Goal: Task Accomplishment & Management: Use online tool/utility

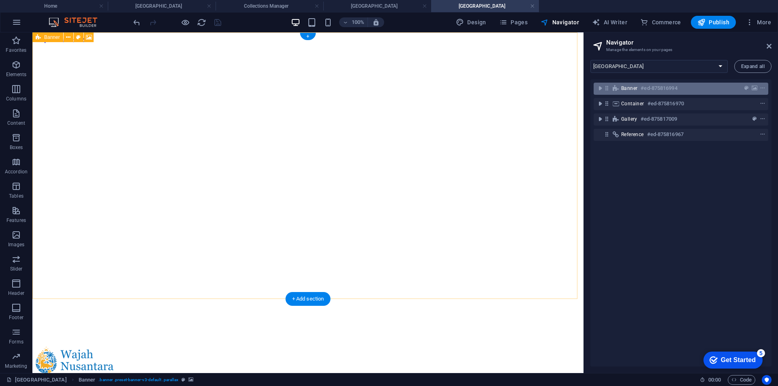
click at [624, 90] on span "Banner" at bounding box center [629, 88] width 16 height 6
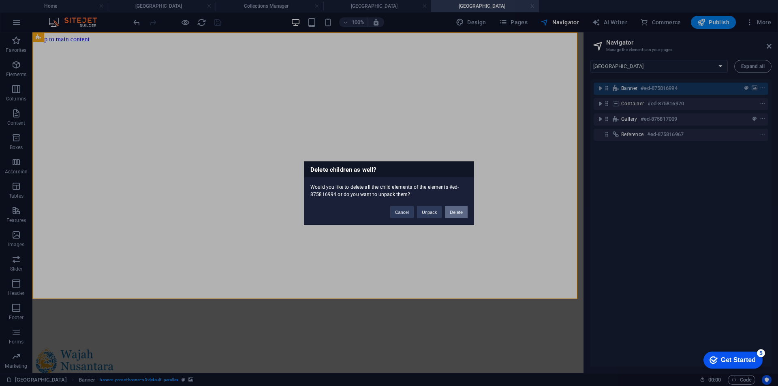
click at [459, 209] on button "Delete" at bounding box center [456, 212] width 23 height 12
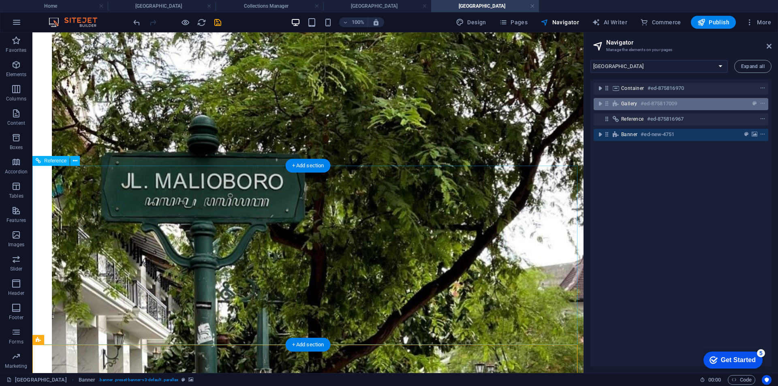
scroll to position [562, 0]
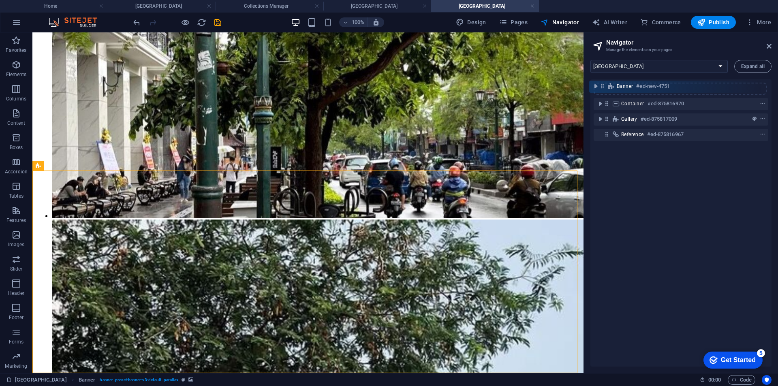
drag, startPoint x: 607, startPoint y: 133, endPoint x: 602, endPoint y: 82, distance: 51.3
click at [602, 82] on div "Container #ed-875816970 Gallery #ed-875817009 Reference #ed-875816967 Banner #e…" at bounding box center [680, 222] width 181 height 287
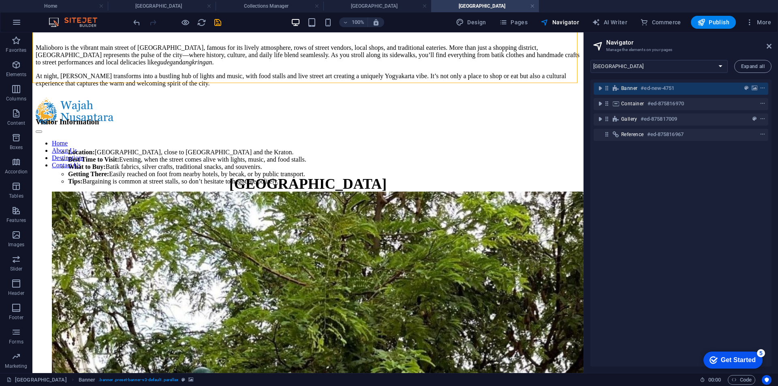
scroll to position [0, 0]
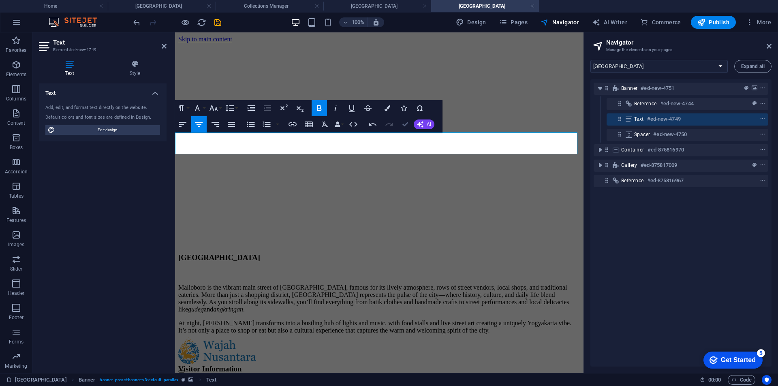
drag, startPoint x: 406, startPoint y: 122, endPoint x: 445, endPoint y: 135, distance: 41.5
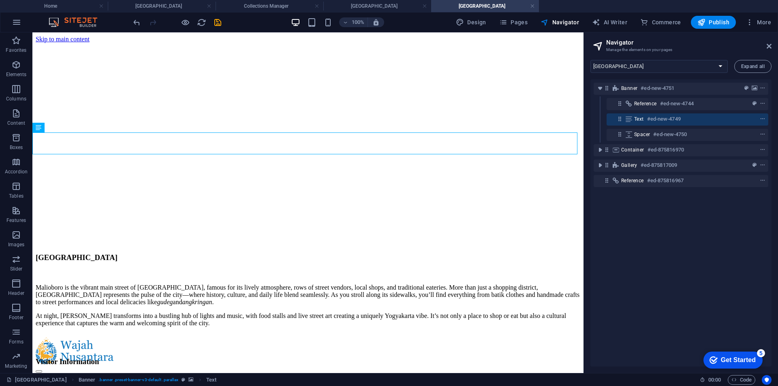
click at [676, 233] on div "Banner #ed-new-4751 Reference #ed-new-4744 Text #ed-new-4749 Spacer #ed-new-475…" at bounding box center [680, 222] width 181 height 287
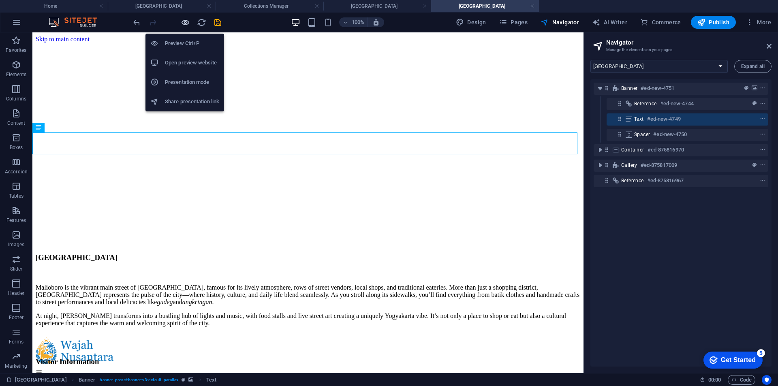
click at [186, 24] on icon "button" at bounding box center [185, 22] width 9 height 9
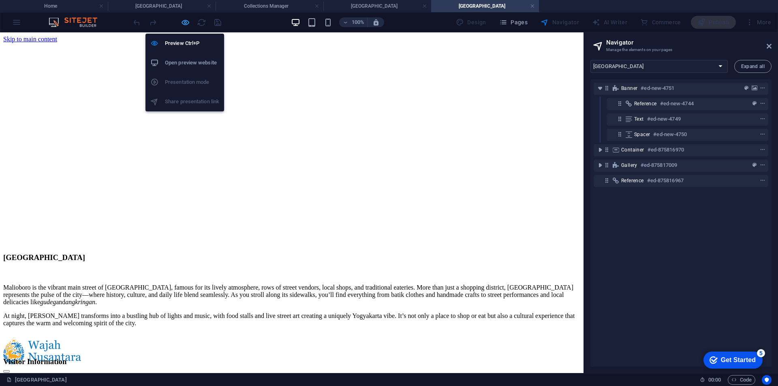
click at [184, 19] on icon "button" at bounding box center [185, 22] width 9 height 9
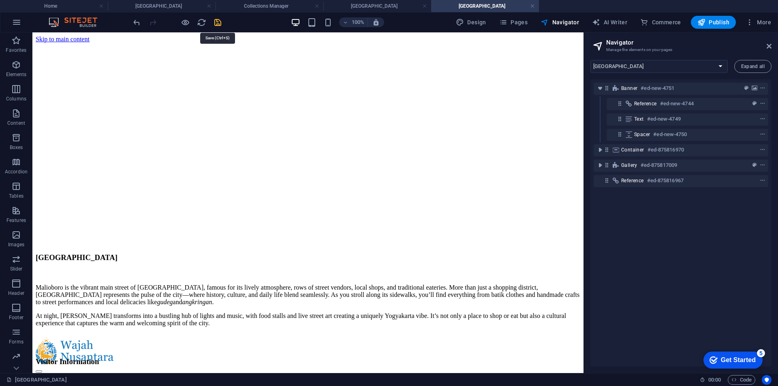
click at [214, 22] on icon "save" at bounding box center [217, 22] width 9 height 9
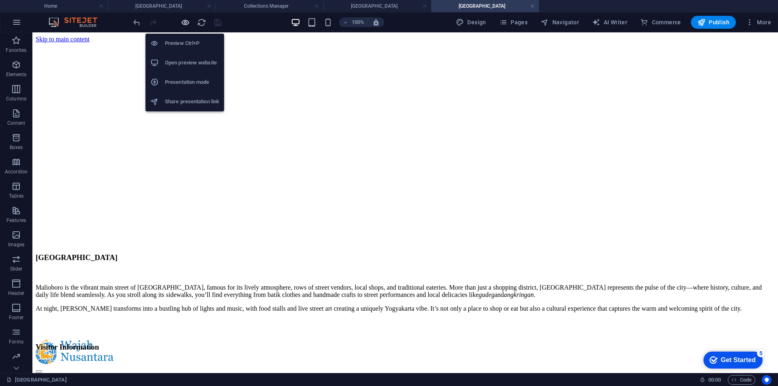
click at [186, 24] on icon "button" at bounding box center [185, 22] width 9 height 9
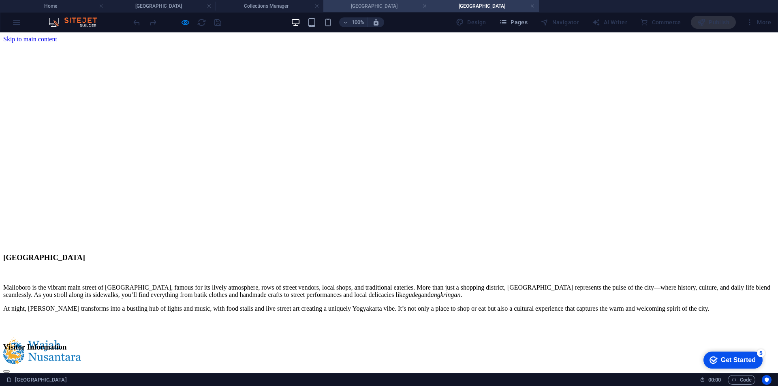
drag, startPoint x: 357, startPoint y: 6, endPoint x: 408, endPoint y: 168, distance: 170.0
click at [357, 6] on h4 "[GEOGRAPHIC_DATA]" at bounding box center [377, 6] width 108 height 9
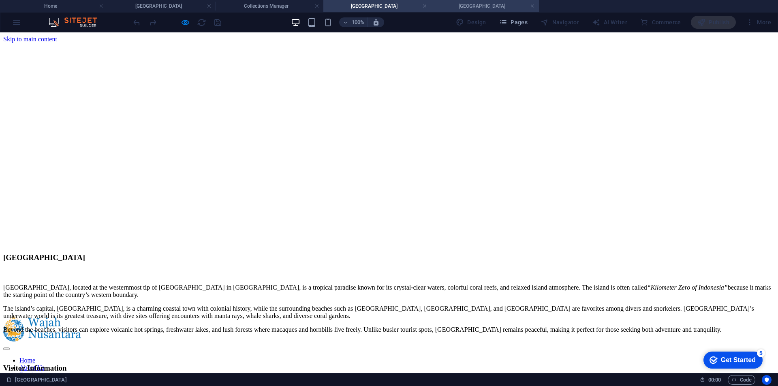
click at [463, 7] on h4 "[GEOGRAPHIC_DATA]" at bounding box center [485, 6] width 108 height 9
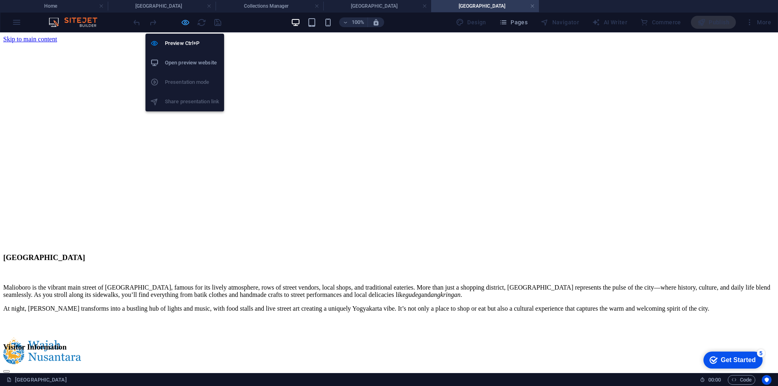
click at [187, 21] on icon "button" at bounding box center [185, 22] width 9 height 9
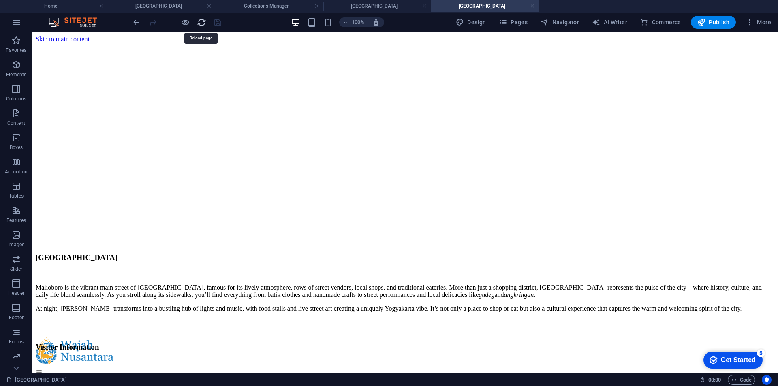
click at [197, 24] on icon "reload" at bounding box center [201, 22] width 9 height 9
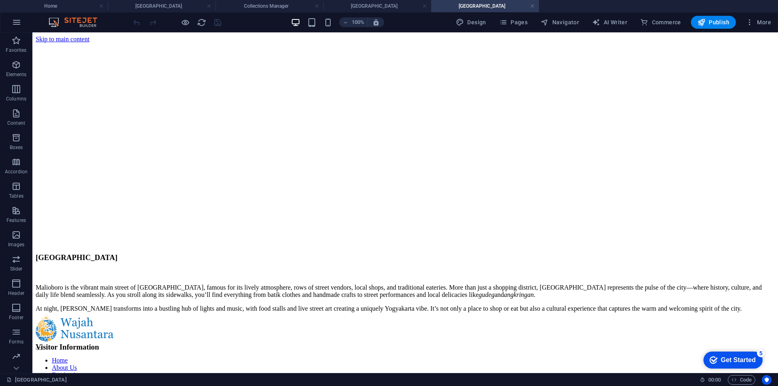
click at [191, 19] on div at bounding box center [177, 22] width 91 height 13
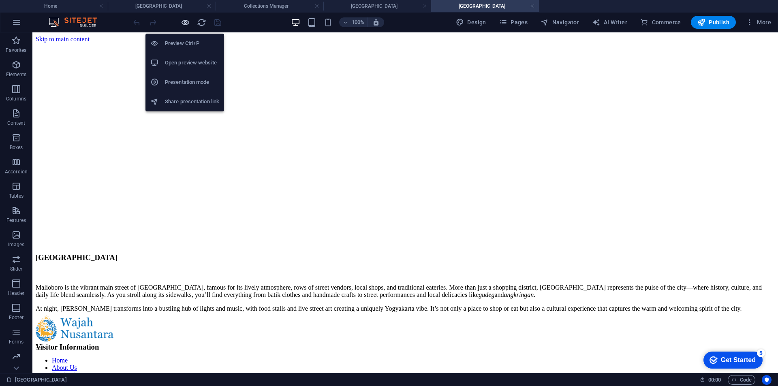
drag, startPoint x: 188, startPoint y: 21, endPoint x: 210, endPoint y: 28, distance: 22.6
click at [188, 22] on icon "button" at bounding box center [185, 22] width 9 height 9
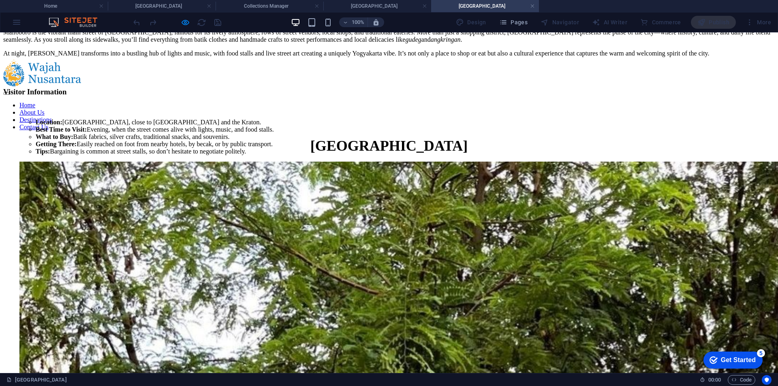
scroll to position [243, 0]
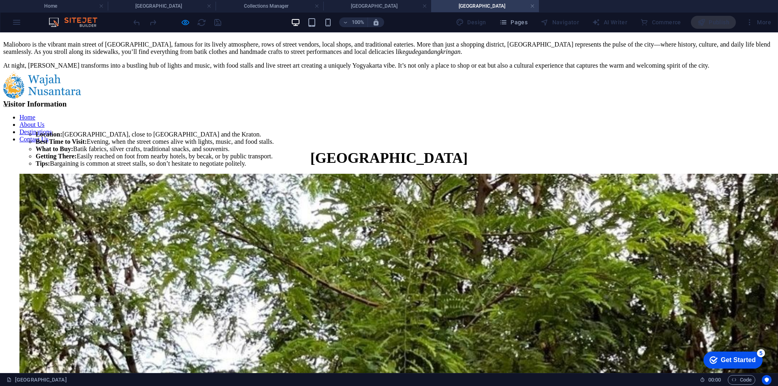
click at [52, 128] on link "Destinations" at bounding box center [35, 131] width 32 height 7
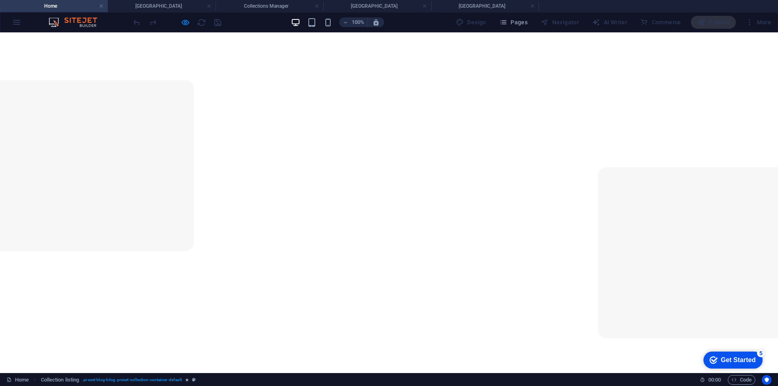
scroll to position [0, 0]
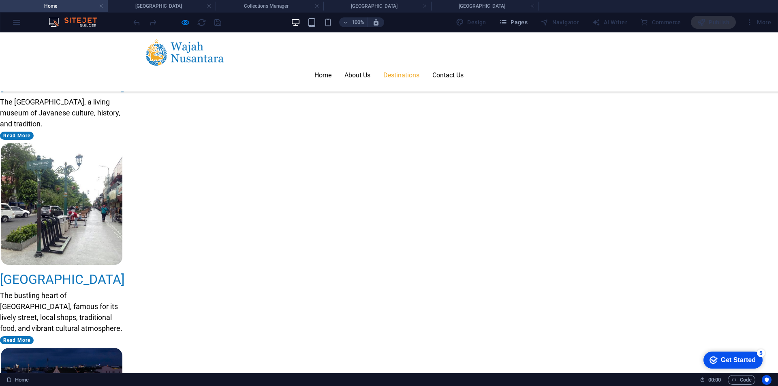
scroll to position [1185, 0]
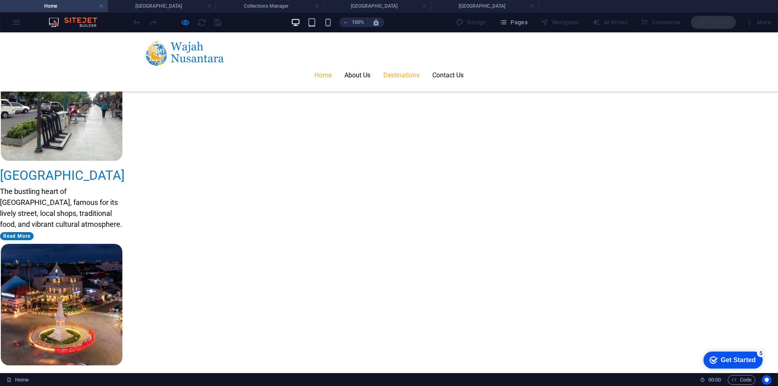
click at [331, 66] on link "Home" at bounding box center [322, 75] width 17 height 19
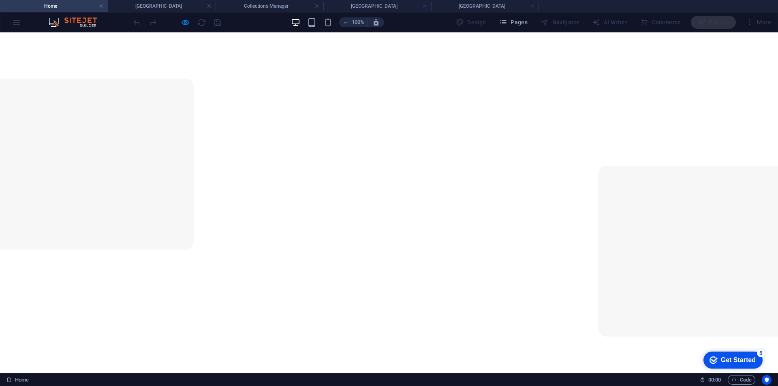
scroll to position [0, 0]
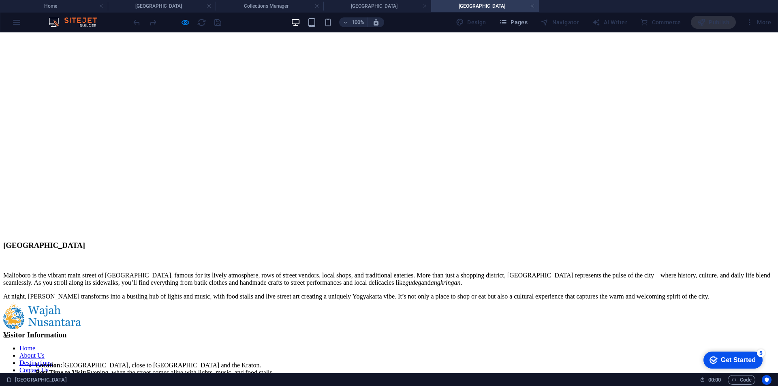
scroll to position [0, 0]
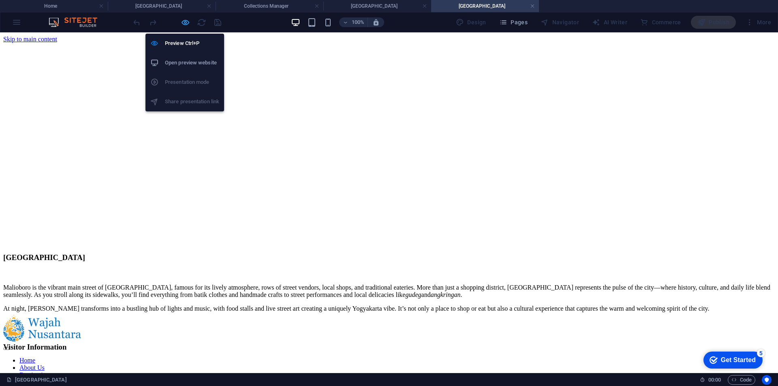
drag, startPoint x: 185, startPoint y: 21, endPoint x: 286, endPoint y: 32, distance: 101.5
click at [185, 21] on icon "button" at bounding box center [185, 22] width 9 height 9
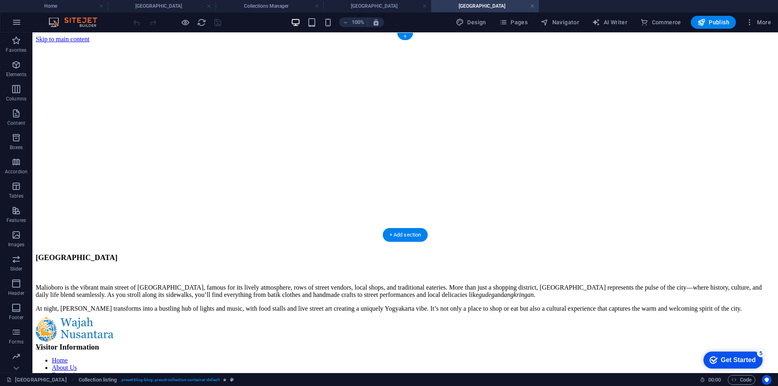
click at [601, 126] on figure at bounding box center [405, 228] width 739 height 371
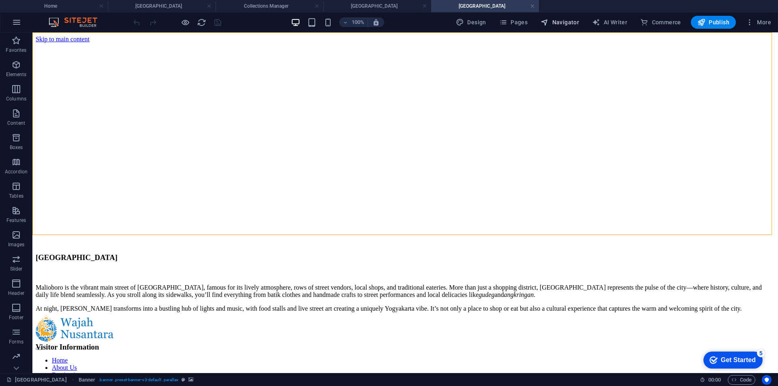
click at [566, 18] on span "Navigator" at bounding box center [560, 22] width 38 height 8
select select "16622697-en"
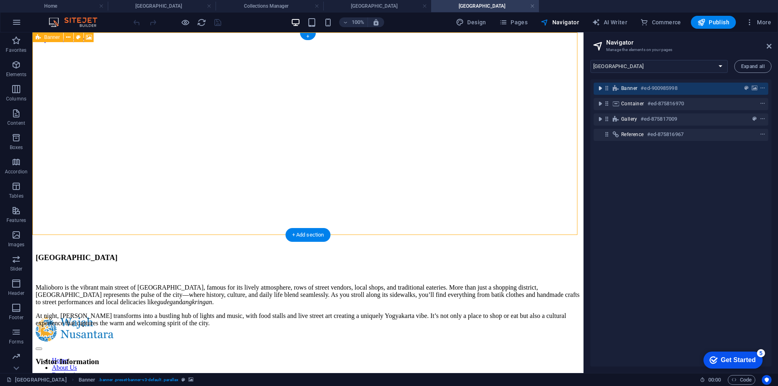
click at [599, 87] on icon "toggle-expand" at bounding box center [600, 88] width 8 height 8
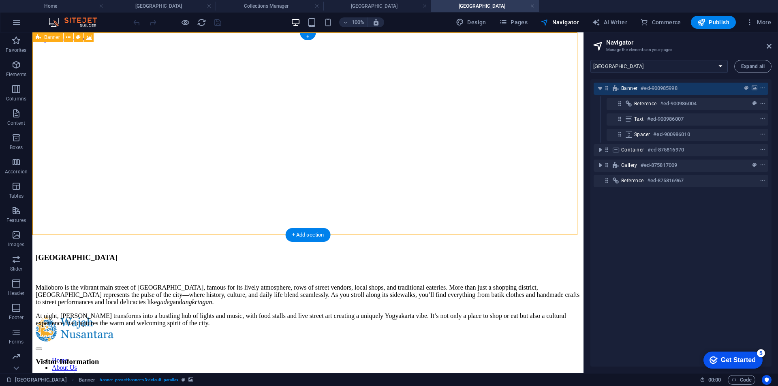
click at [635, 87] on span "Banner" at bounding box center [629, 88] width 16 height 6
drag, startPoint x: 635, startPoint y: 87, endPoint x: 124, endPoint y: 84, distance: 510.5
click at [635, 87] on span "Banner" at bounding box center [629, 88] width 16 height 6
select select "px"
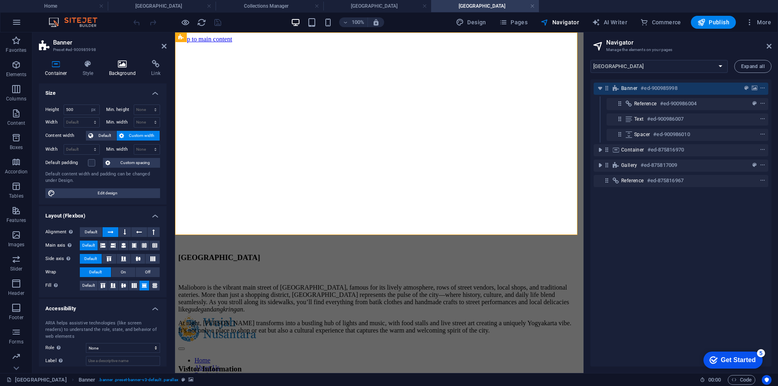
click at [117, 62] on icon at bounding box center [122, 64] width 39 height 8
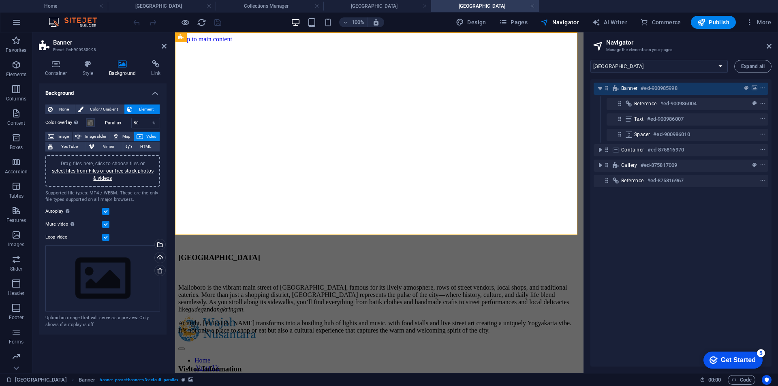
click at [100, 166] on span "Drag files here, click to choose files or select files from Files or our free s…" at bounding box center [103, 171] width 102 height 20
click at [106, 171] on link "select files from Files or our free stock photos & videos" at bounding box center [103, 174] width 102 height 13
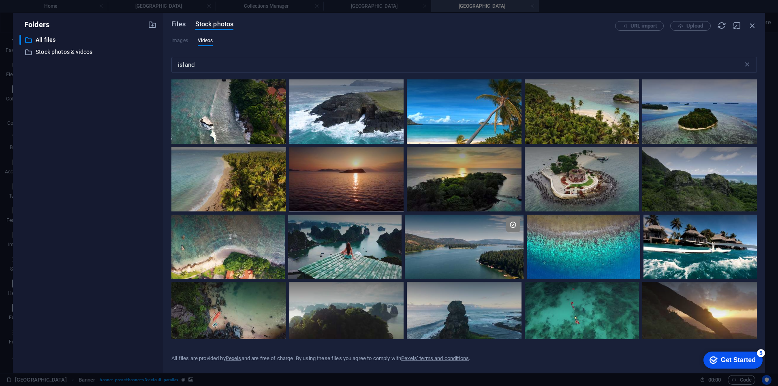
click at [176, 26] on span "Files" at bounding box center [178, 24] width 14 height 10
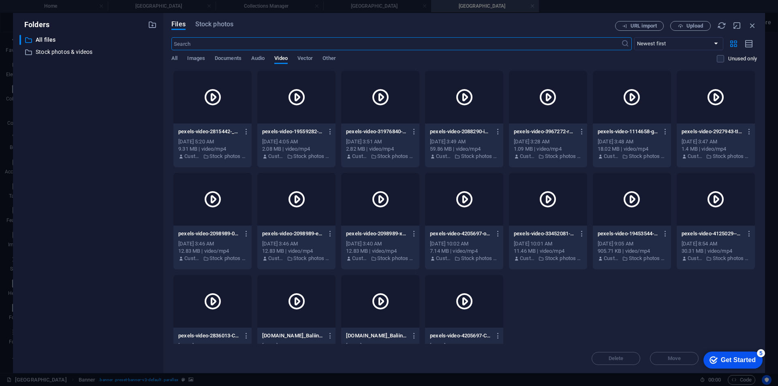
click at [608, 304] on div "pexels-video-2815442-_d35qhJhYVmSxE7s2mpyzg.mp4 pexels-video-2815442-_d35qhJhYV…" at bounding box center [463, 221] width 585 height 301
click at [748, 43] on icon "button" at bounding box center [749, 43] width 9 height 9
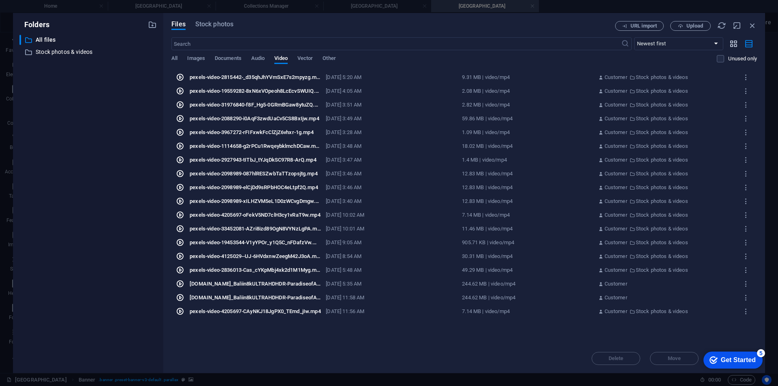
click at [736, 44] on icon "button" at bounding box center [733, 43] width 9 height 9
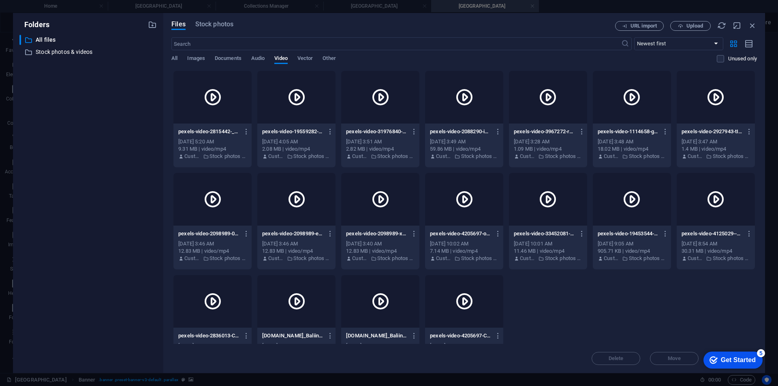
drag, startPoint x: 561, startPoint y: 293, endPoint x: 601, endPoint y: 298, distance: 40.9
click at [592, 325] on div "pexels-video-2815442-_d35qhJhYVmSxE7s2mpyzg.mp4 pexels-video-2815442-_d35qhJhYV…" at bounding box center [463, 221] width 585 height 301
click at [722, 19] on div "Files Stock photos URL import Upload ​ Newest first Oldest first Name (A-Z) Nam…" at bounding box center [464, 193] width 602 height 360
click at [722, 24] on icon "button" at bounding box center [721, 25] width 9 height 9
click at [723, 26] on icon "button" at bounding box center [721, 25] width 9 height 9
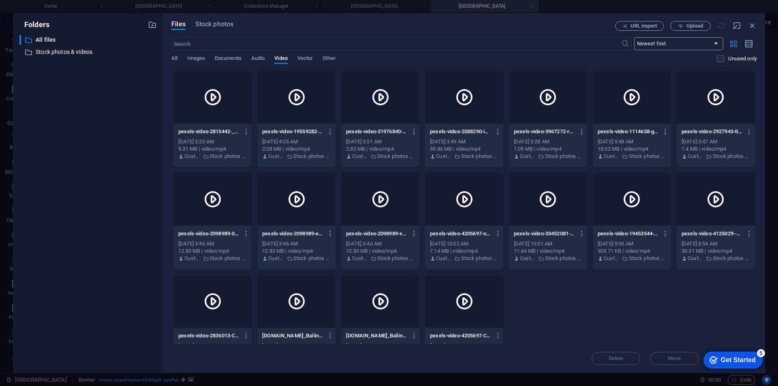
click at [710, 41] on select "Newest first Oldest first Name (A-Z) Name (Z-A) Size (0-9) Size (9-0) Resolutio…" at bounding box center [678, 43] width 89 height 13
click at [634, 37] on select "Newest first Oldest first Name (A-Z) Name (Z-A) Size (0-9) Size (9-0) Resolutio…" at bounding box center [678, 43] width 89 height 13
click at [683, 43] on select "Newest first Oldest first Name (A-Z) Name (Z-A) Size (0-9) Size (9-0) Resolutio…" at bounding box center [678, 43] width 89 height 13
select select "newest_first"
click at [634, 37] on select "Newest first Oldest first Name (A-Z) Name (Z-A) Size (0-9) Size (9-0) Resolutio…" at bounding box center [678, 43] width 89 height 13
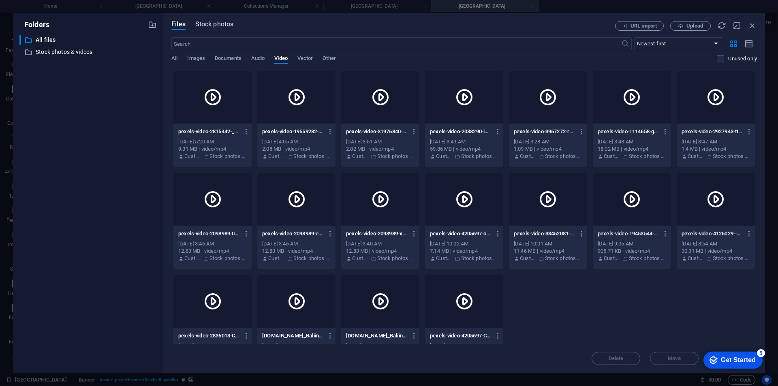
click at [212, 23] on span "Stock photos" at bounding box center [214, 24] width 38 height 10
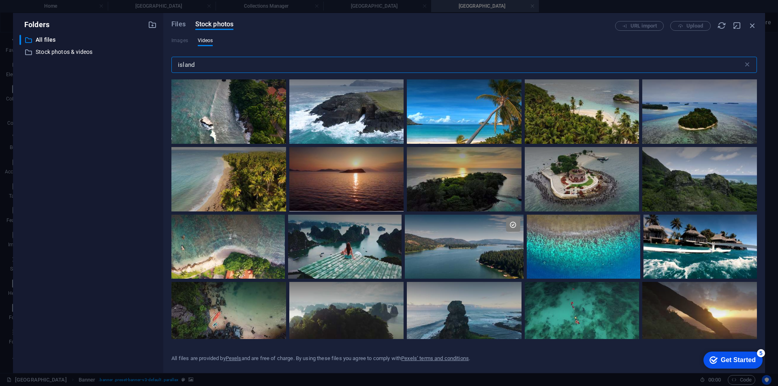
click at [214, 63] on input "island" at bounding box center [457, 65] width 572 height 16
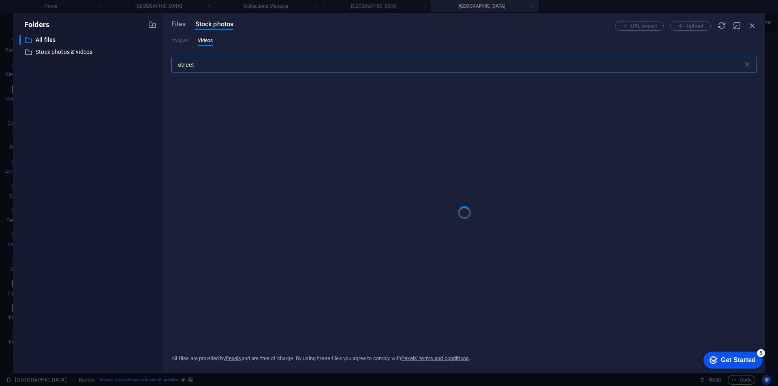
type input "street"
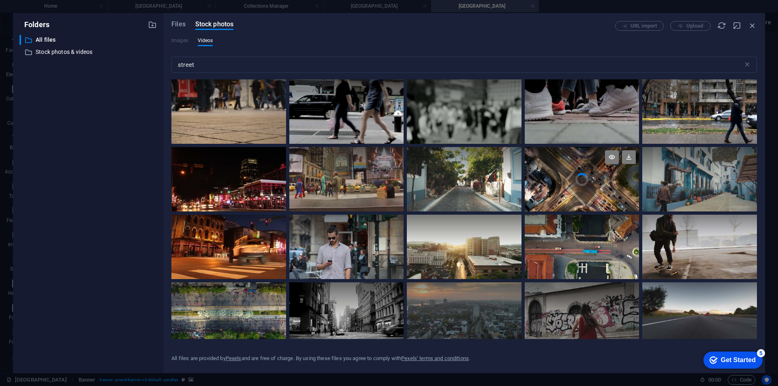
click at [588, 187] on video "Your browser does not support the video tag." at bounding box center [582, 179] width 115 height 64
click at [588, 187] on div at bounding box center [582, 195] width 115 height 32
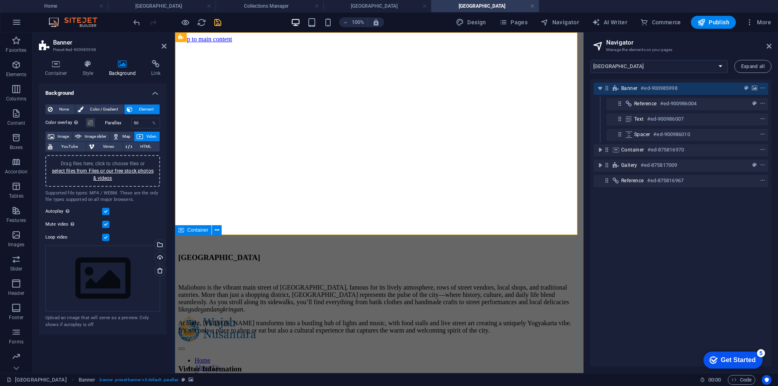
drag, startPoint x: 479, startPoint y: 259, endPoint x: 620, endPoint y: 255, distance: 141.1
click at [580, 259] on div "[GEOGRAPHIC_DATA] is the vibrant main street of [GEOGRAPHIC_DATA], famous for i…" at bounding box center [379, 342] width 402 height 179
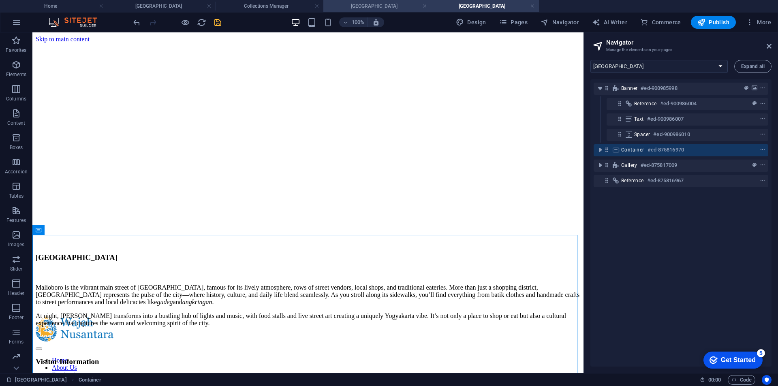
click at [365, 2] on h4 "[GEOGRAPHIC_DATA]" at bounding box center [377, 6] width 108 height 9
select select "16932421-en"
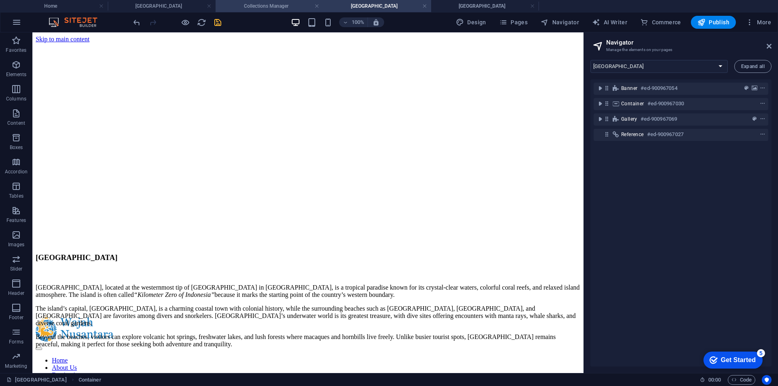
click at [285, 6] on h4 "Collections Manager" at bounding box center [270, 6] width 108 height 9
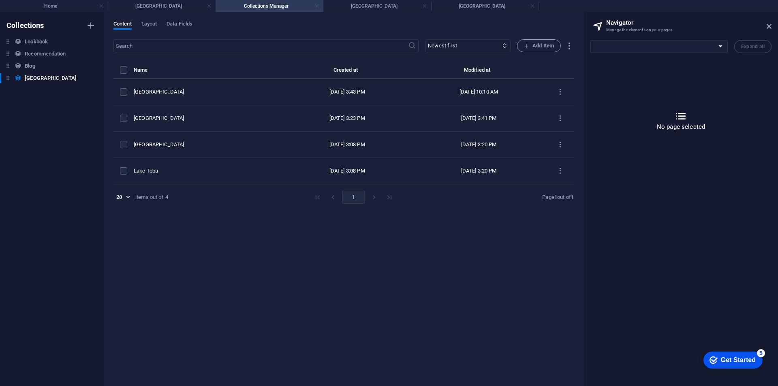
click at [315, 7] on link at bounding box center [316, 6] width 5 height 8
select select "16932421-en"
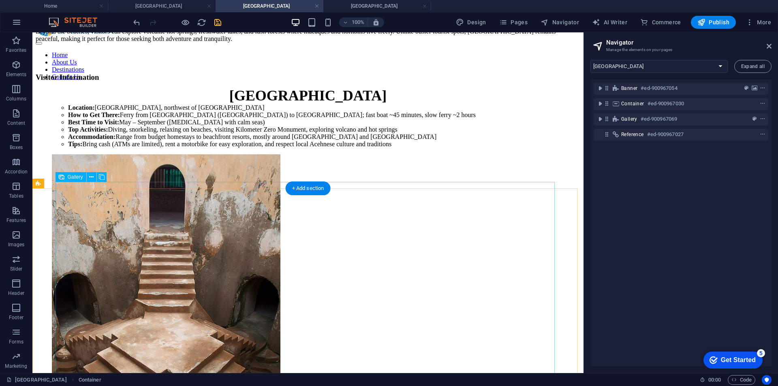
scroll to position [324, 0]
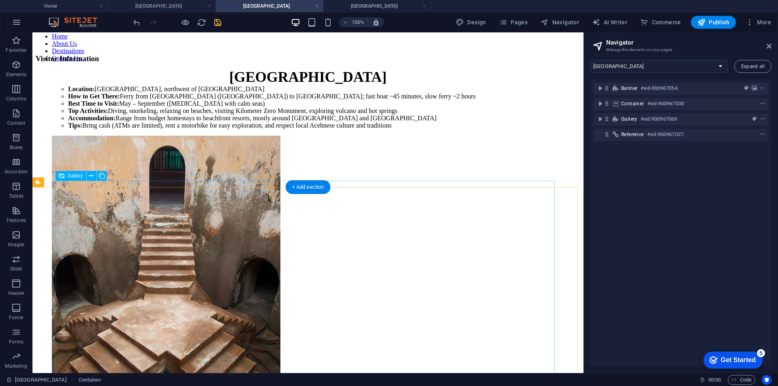
click at [240, 271] on li at bounding box center [271, 308] width 438 height 344
drag, startPoint x: 240, startPoint y: 271, endPoint x: 98, endPoint y: 271, distance: 142.2
click at [241, 271] on li at bounding box center [271, 308] width 438 height 344
select select "4"
select select "px"
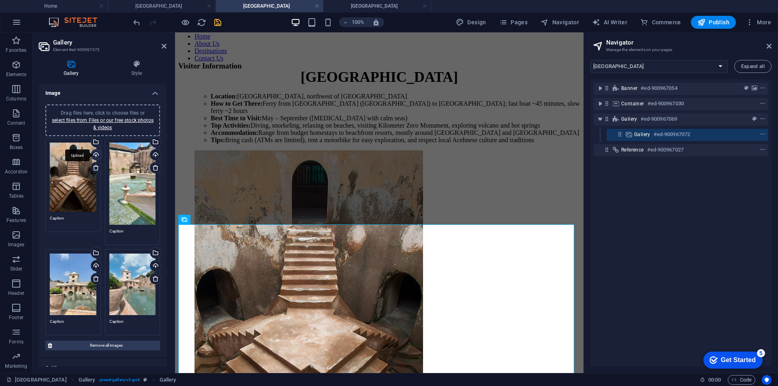
click at [93, 152] on div "Upload" at bounding box center [96, 156] width 12 height 12
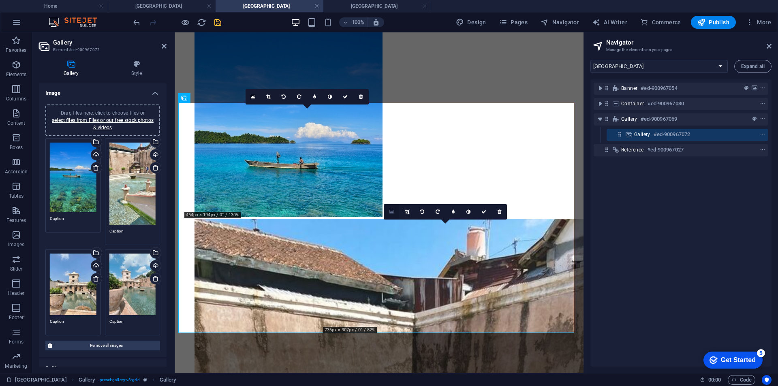
scroll to position [446, 0]
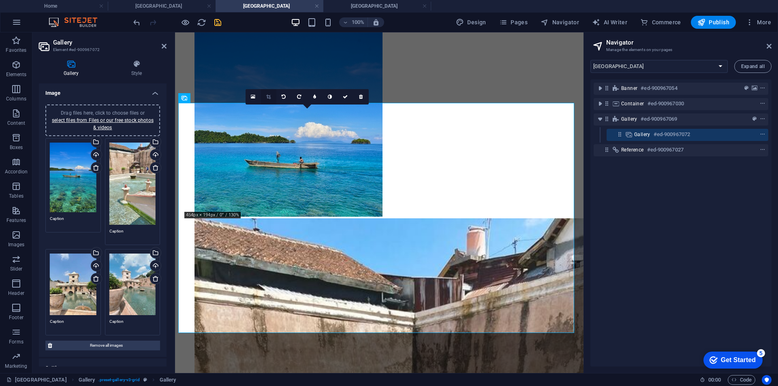
click at [267, 98] on icon at bounding box center [268, 96] width 4 height 5
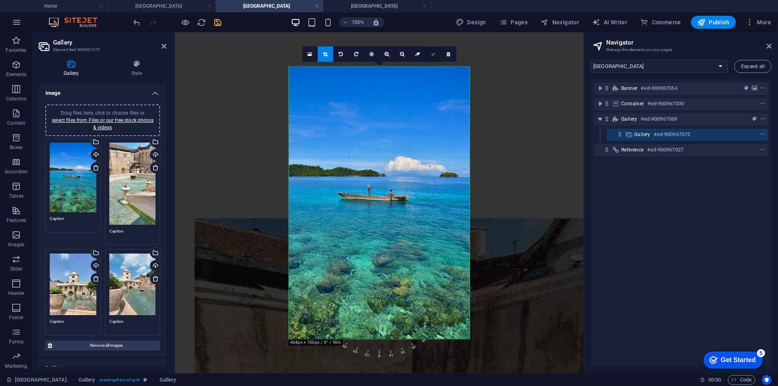
click at [436, 58] on link at bounding box center [432, 53] width 15 height 15
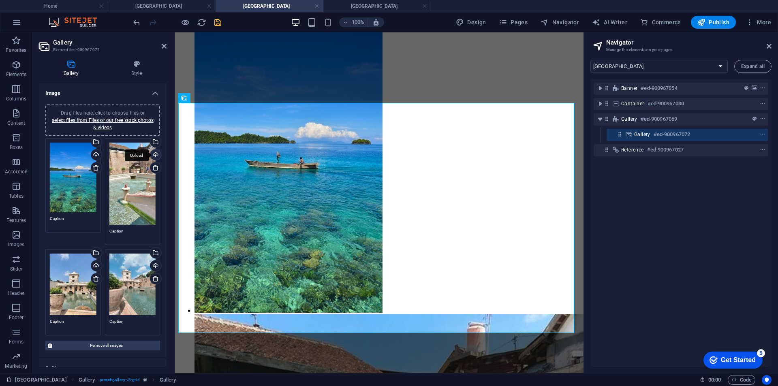
click at [153, 155] on div "Upload" at bounding box center [155, 156] width 12 height 12
click at [147, 188] on div "Drag files here, click to choose files or select files from Files or our free s…" at bounding box center [132, 184] width 47 height 82
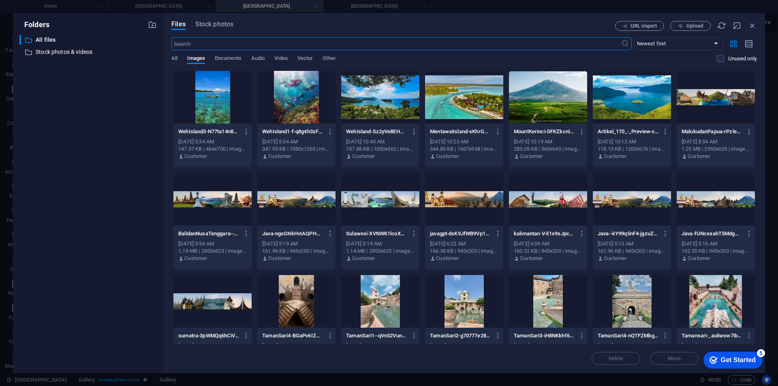
click at [293, 105] on div at bounding box center [296, 97] width 78 height 53
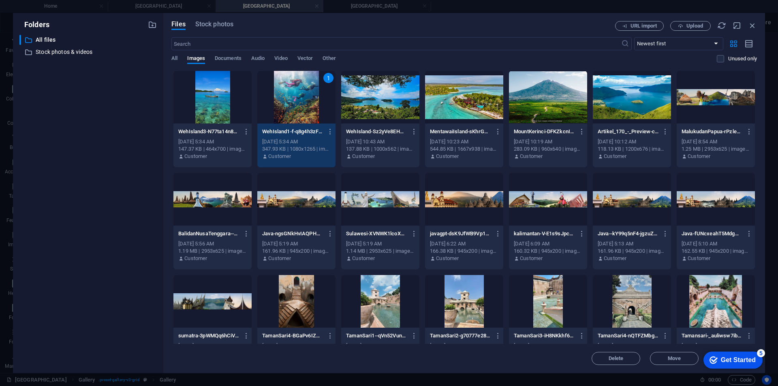
click at [293, 105] on div "1" at bounding box center [296, 97] width 78 height 53
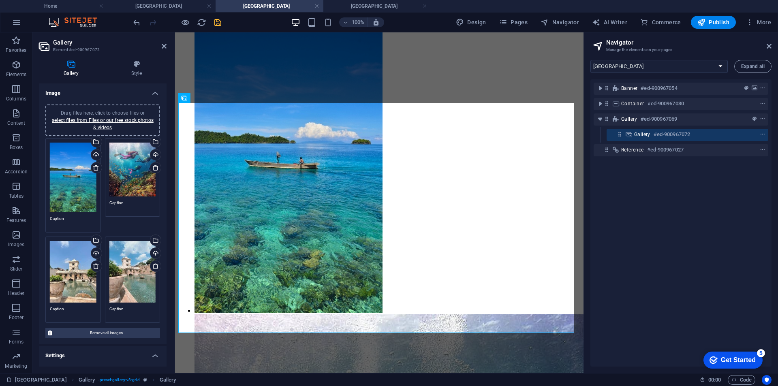
click at [69, 273] on div "Drag files here, click to choose files or select files from Files or our free s…" at bounding box center [73, 272] width 47 height 62
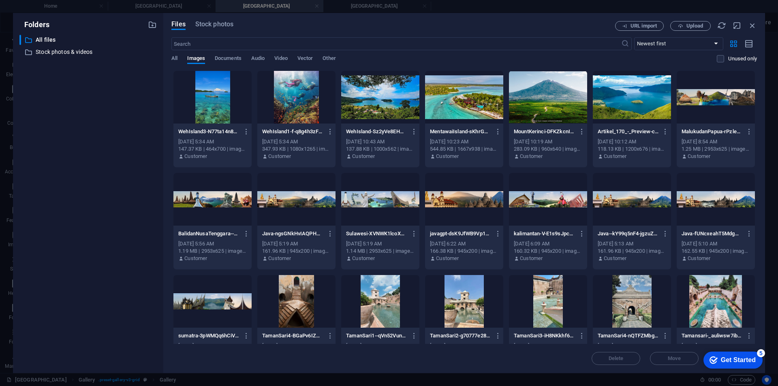
click at [69, 273] on div "​ All files All files ​ Stock photos & videos Stock photos & videos" at bounding box center [87, 201] width 137 height 332
click at [380, 96] on div at bounding box center [380, 97] width 78 height 53
click at [380, 96] on div "1" at bounding box center [380, 97] width 78 height 53
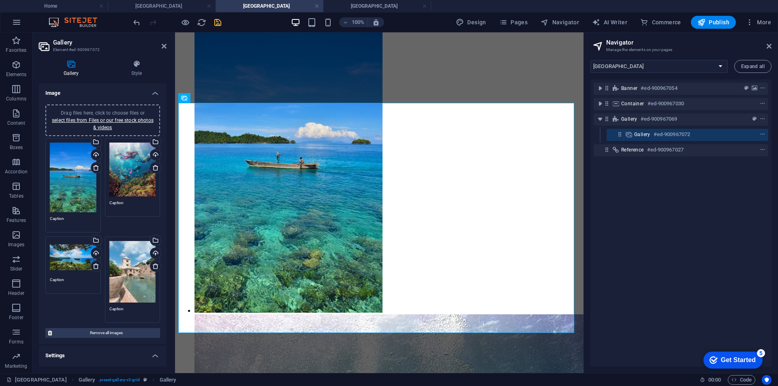
click at [132, 280] on div "Drag files here, click to choose files or select files from Files or our free s…" at bounding box center [132, 272] width 47 height 62
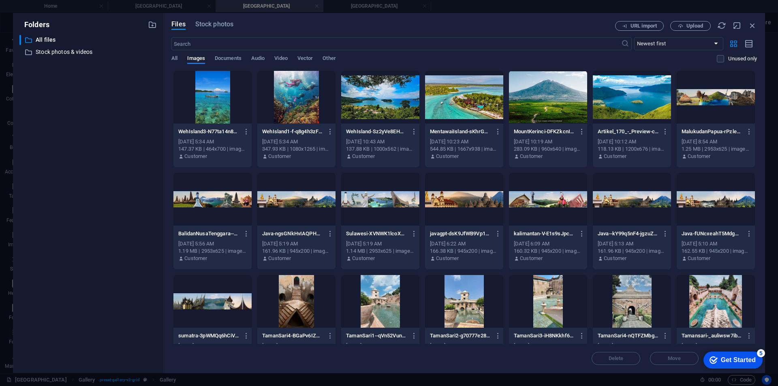
click at [132, 280] on div "​ All files All files ​ Stock photos & videos Stock photos & videos" at bounding box center [87, 201] width 137 height 332
click at [461, 105] on div at bounding box center [464, 97] width 78 height 53
click at [461, 105] on div "1" at bounding box center [464, 97] width 78 height 53
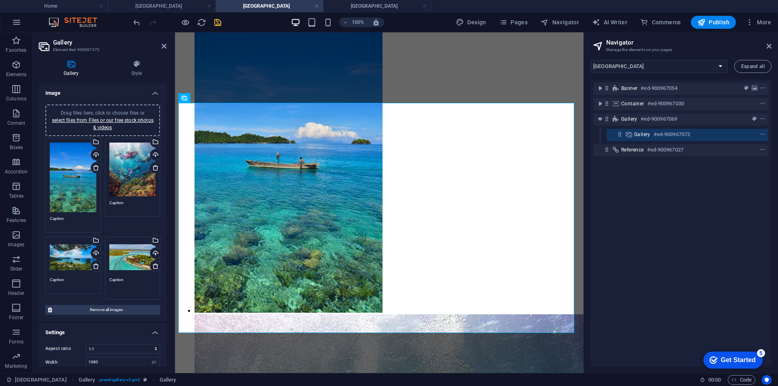
drag, startPoint x: 125, startPoint y: 278, endPoint x: 123, endPoint y: 252, distance: 25.6
click at [123, 252] on div "Drag files here, click to choose files or select files from Files or our free s…" at bounding box center [133, 268] width 60 height 67
click at [84, 193] on div "Drag files here, click to choose files or select files from Files or our free s…" at bounding box center [73, 178] width 47 height 70
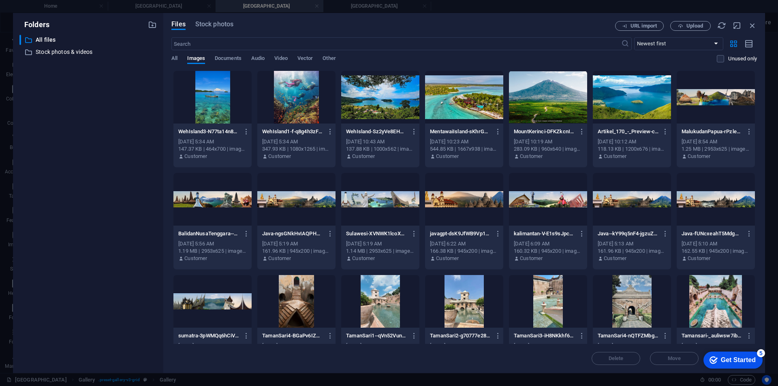
click at [84, 193] on div "​ All files All files ​ Stock photos & videos Stock photos & videos" at bounding box center [87, 201] width 137 height 332
click at [372, 103] on div at bounding box center [380, 97] width 78 height 53
click at [372, 103] on div "1" at bounding box center [380, 97] width 78 height 53
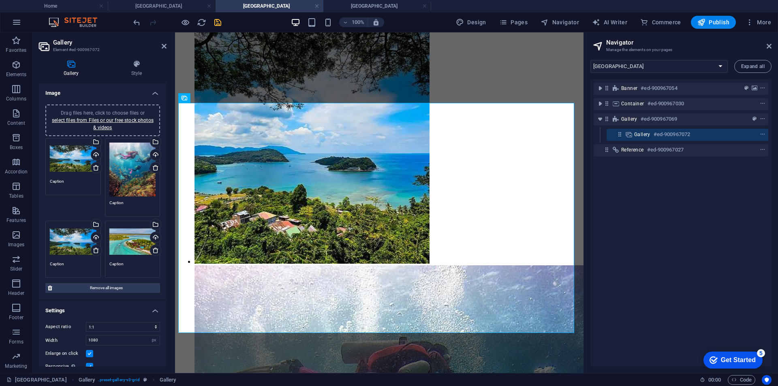
click at [71, 241] on div "Drag files here, click to choose files or select files from Files or our free s…" at bounding box center [73, 241] width 47 height 32
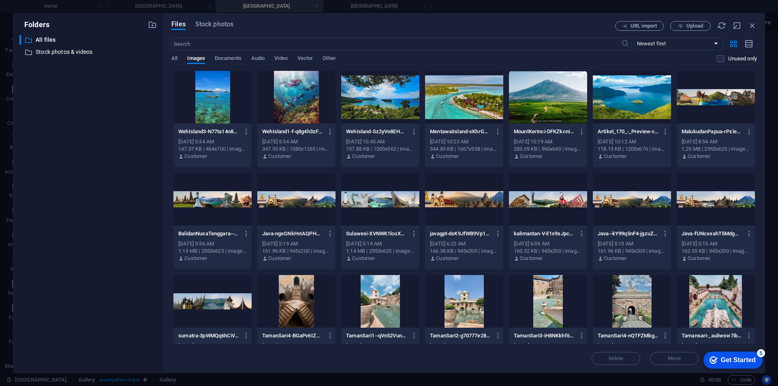
click at [71, 241] on div "​ All files All files ​ Stock photos & videos Stock photos & videos" at bounding box center [87, 201] width 137 height 332
click at [223, 97] on div at bounding box center [212, 97] width 78 height 53
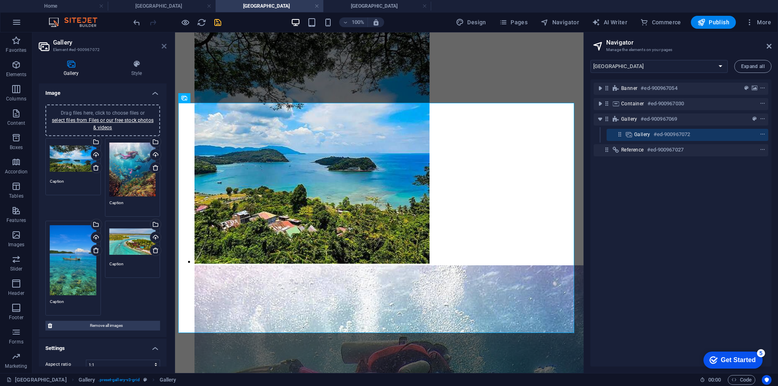
click at [164, 46] on icon at bounding box center [164, 46] width 5 height 6
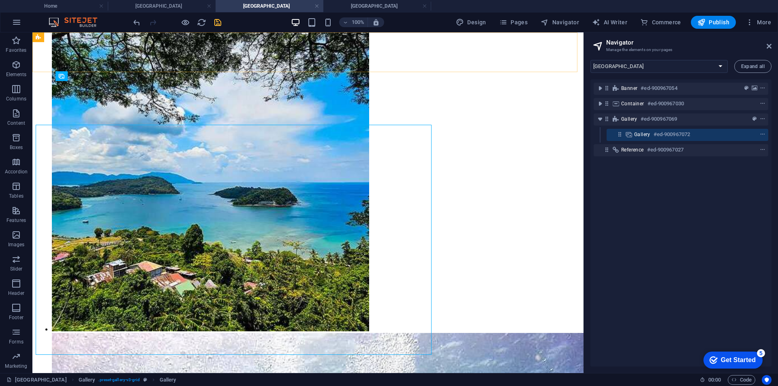
scroll to position [424, 0]
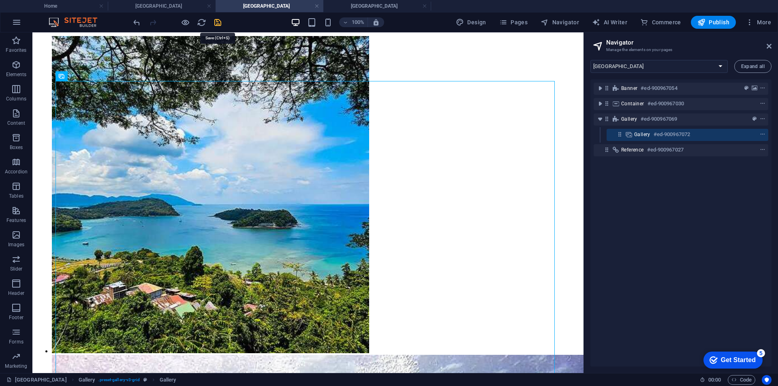
click at [216, 23] on icon "save" at bounding box center [217, 22] width 9 height 9
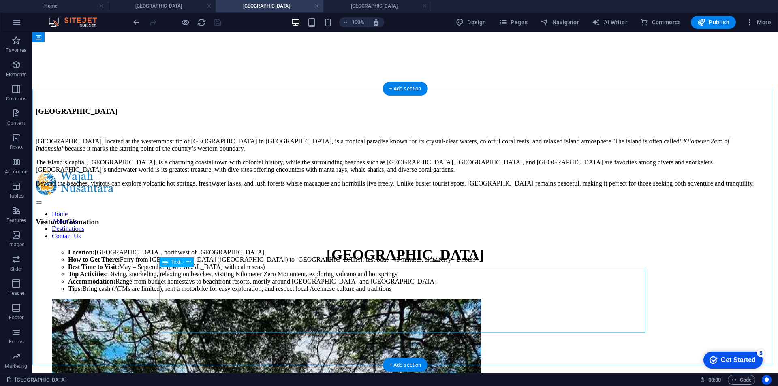
scroll to position [59, 0]
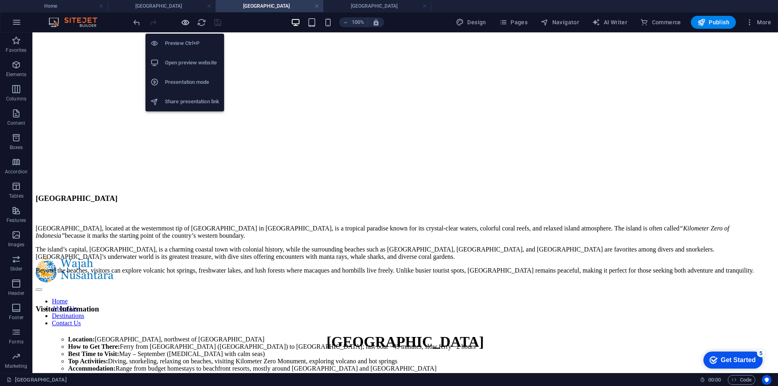
click at [188, 26] on icon "button" at bounding box center [185, 22] width 9 height 9
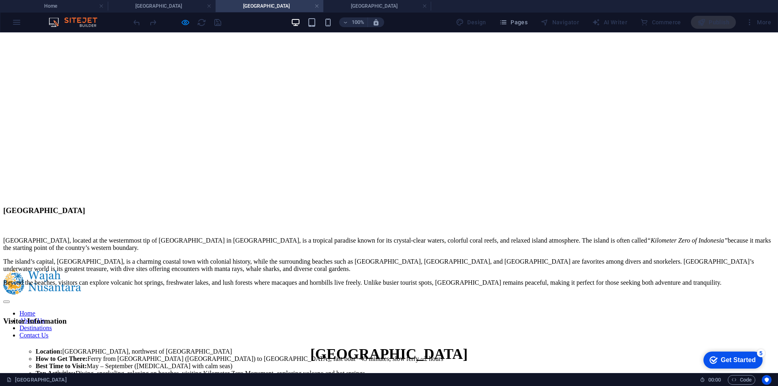
scroll to position [0, 0]
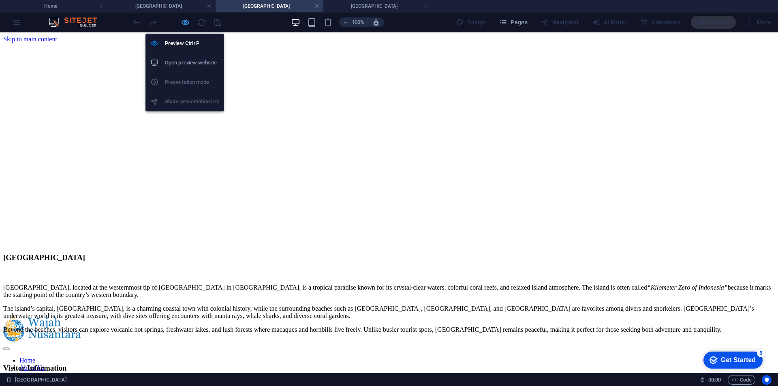
click at [181, 23] on icon "button" at bounding box center [185, 22] width 9 height 9
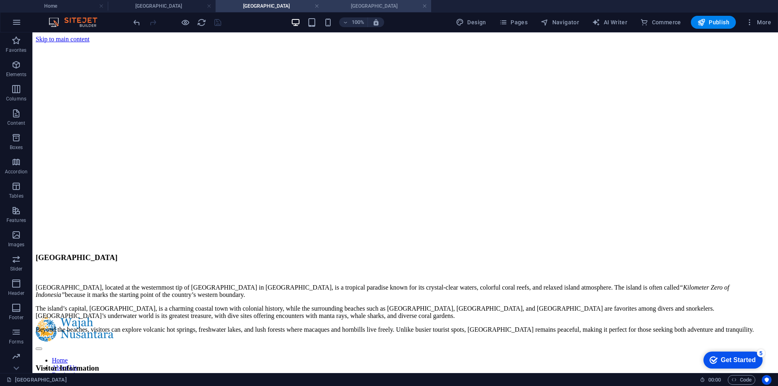
click at [389, 8] on h4 "[GEOGRAPHIC_DATA]" at bounding box center [377, 6] width 108 height 9
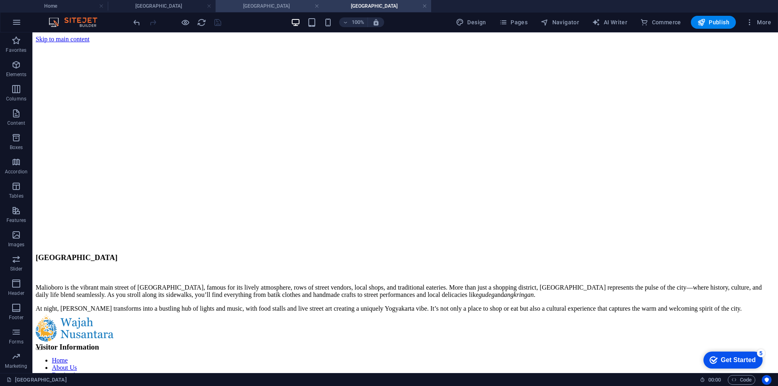
click at [296, 7] on h4 "[GEOGRAPHIC_DATA]" at bounding box center [270, 6] width 108 height 9
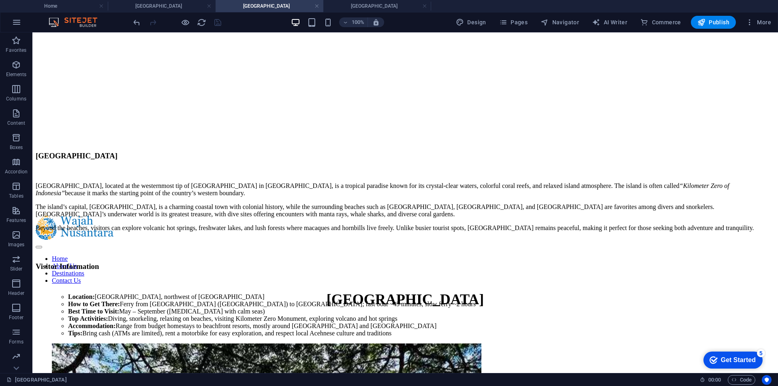
scroll to position [41, 0]
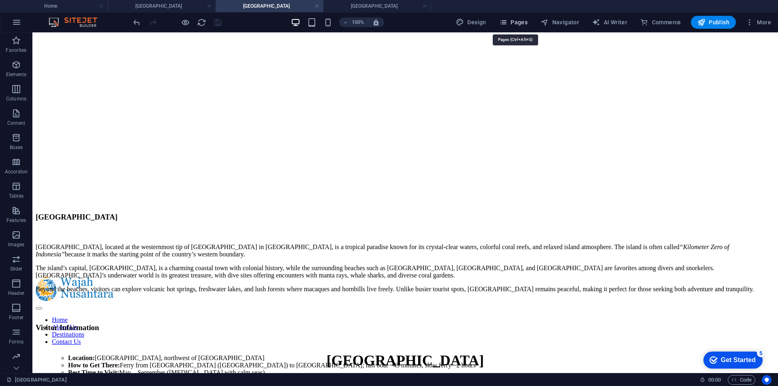
click at [523, 23] on span "Pages" at bounding box center [513, 22] width 28 height 8
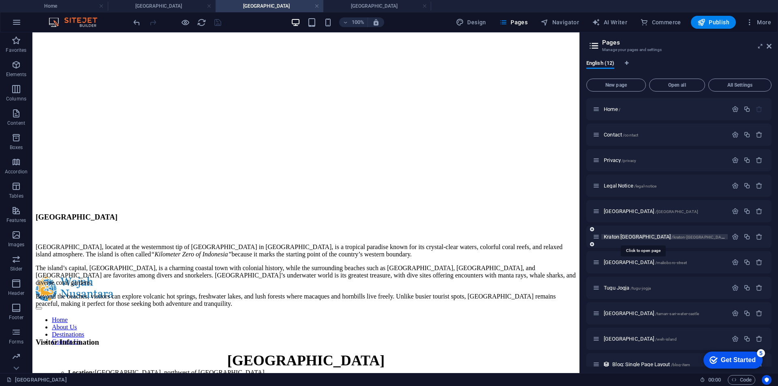
click at [624, 236] on span "Kraton [GEOGRAPHIC_DATA] /[GEOGRAPHIC_DATA]-[GEOGRAPHIC_DATA]" at bounding box center [666, 237] width 124 height 6
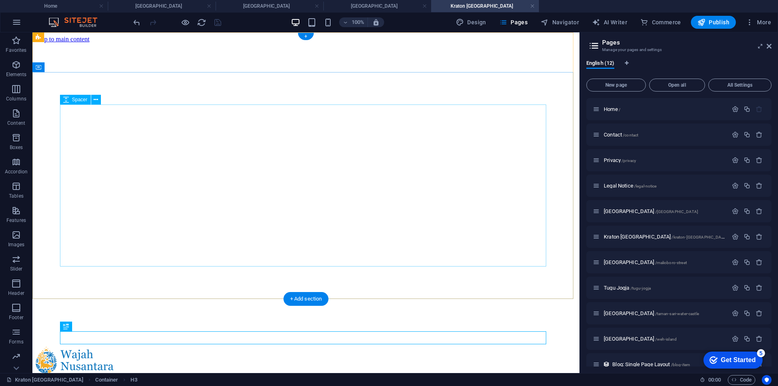
scroll to position [0, 0]
click at [558, 19] on span "Navigator" at bounding box center [560, 22] width 38 height 8
select select "16584204-en"
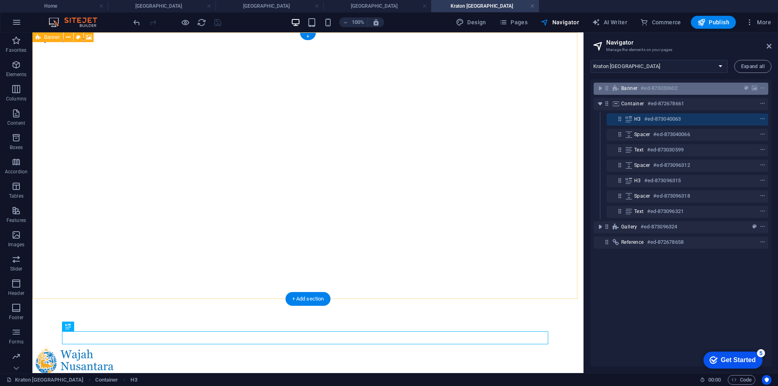
click at [624, 87] on span "Banner" at bounding box center [629, 88] width 16 height 6
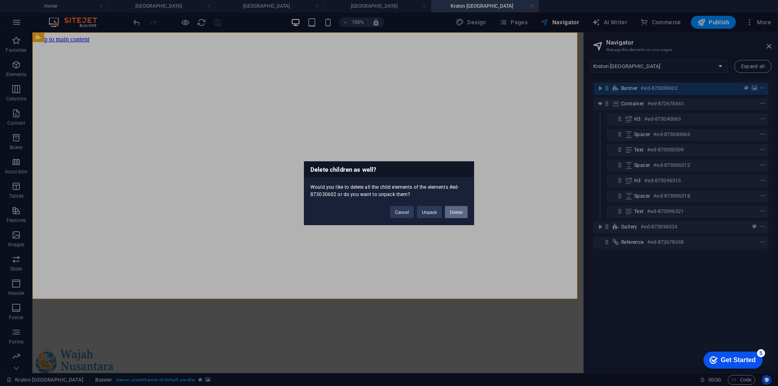
click at [461, 213] on button "Delete" at bounding box center [456, 212] width 23 height 12
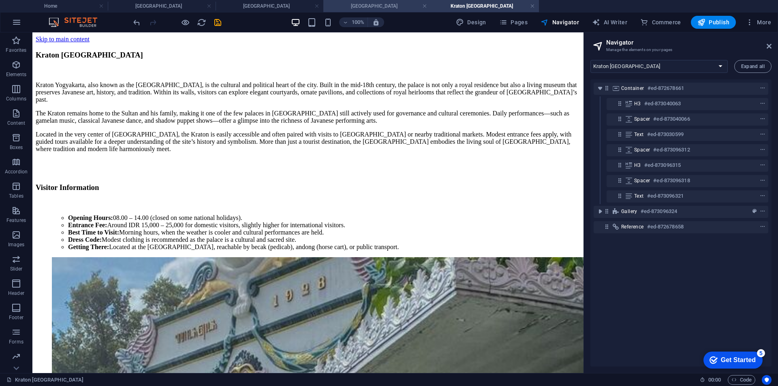
click at [372, 8] on h4 "[GEOGRAPHIC_DATA]" at bounding box center [377, 6] width 108 height 9
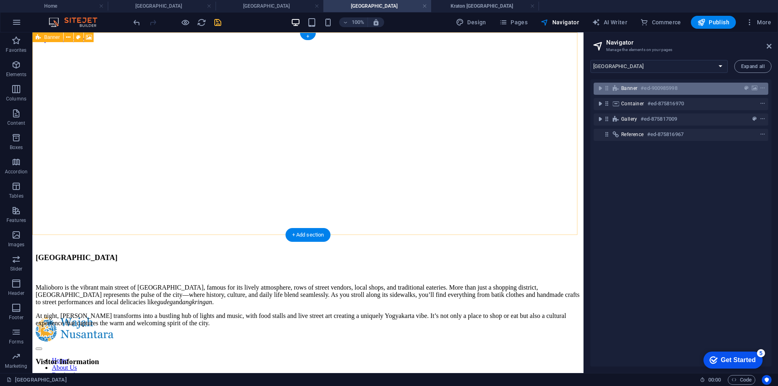
click at [625, 85] on span "Banner" at bounding box center [629, 88] width 16 height 6
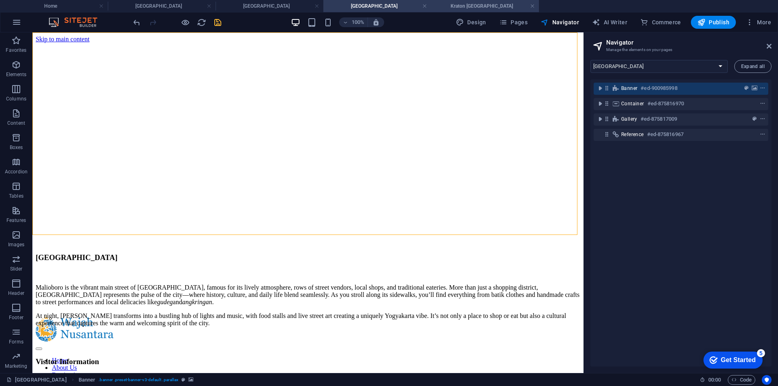
click at [453, 4] on h4 "Kraton [GEOGRAPHIC_DATA]" at bounding box center [485, 6] width 108 height 9
select select "16584204-en"
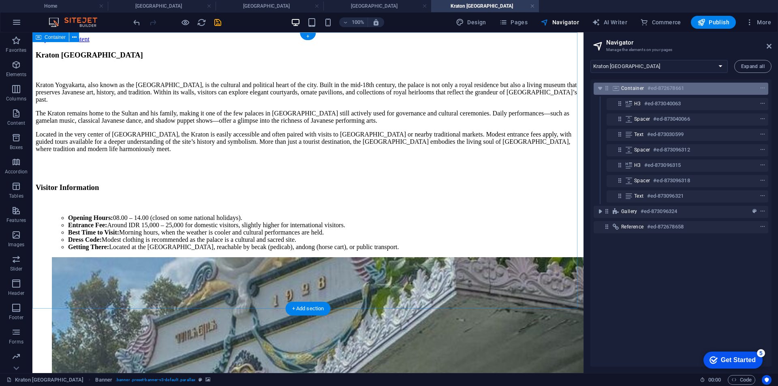
click at [622, 89] on span "Container" at bounding box center [632, 88] width 23 height 6
click at [599, 90] on icon "toggle-expand" at bounding box center [600, 88] width 8 height 8
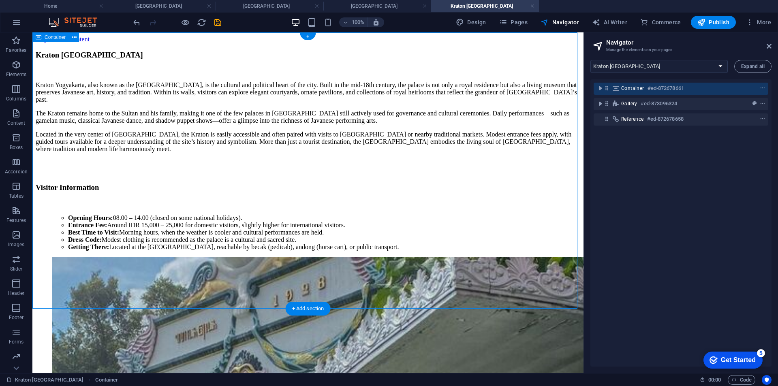
click at [638, 90] on span "Container" at bounding box center [632, 88] width 23 height 6
click at [362, 4] on h4 "[GEOGRAPHIC_DATA]" at bounding box center [377, 6] width 108 height 9
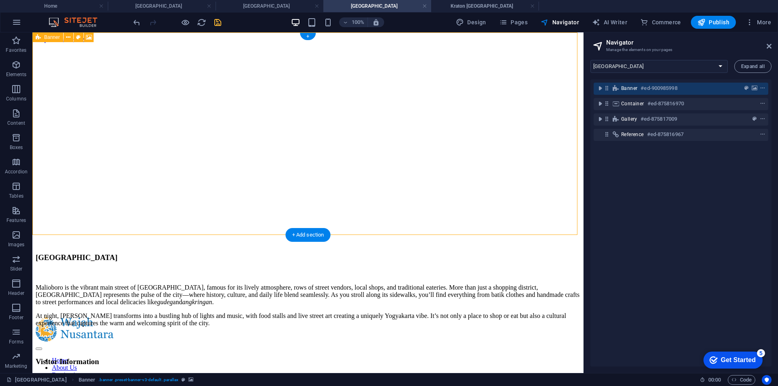
click at [629, 87] on span "Banner" at bounding box center [629, 88] width 16 height 6
drag, startPoint x: 459, startPoint y: 7, endPoint x: 527, endPoint y: 32, distance: 72.0
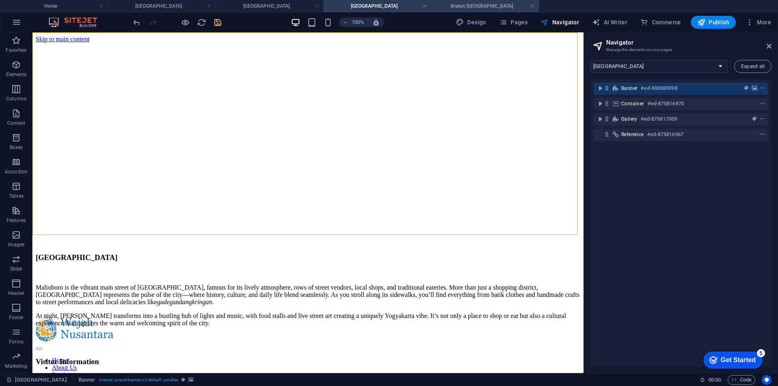
click at [486, 7] on h4 "Kraton [GEOGRAPHIC_DATA]" at bounding box center [485, 6] width 108 height 9
select select "16584204-en"
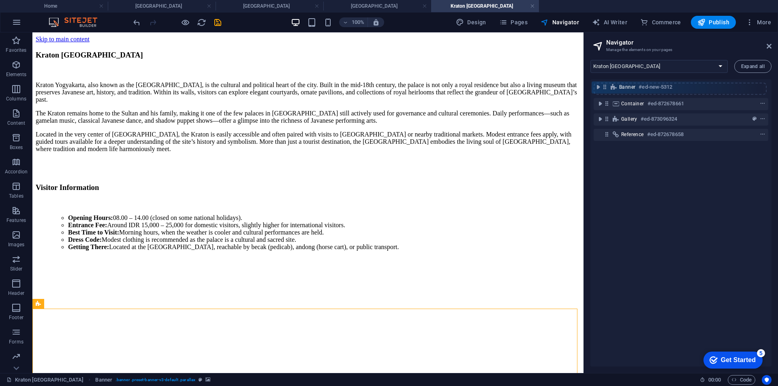
drag, startPoint x: 608, startPoint y: 105, endPoint x: 606, endPoint y: 85, distance: 20.0
click at [606, 85] on div "Container #ed-872678661 Banner #ed-new-5312 Gallery #ed-873096324 Reference #ed…" at bounding box center [680, 222] width 181 height 287
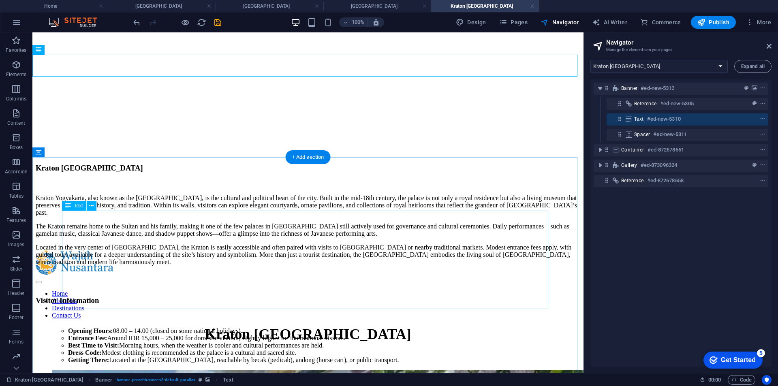
scroll to position [41, 0]
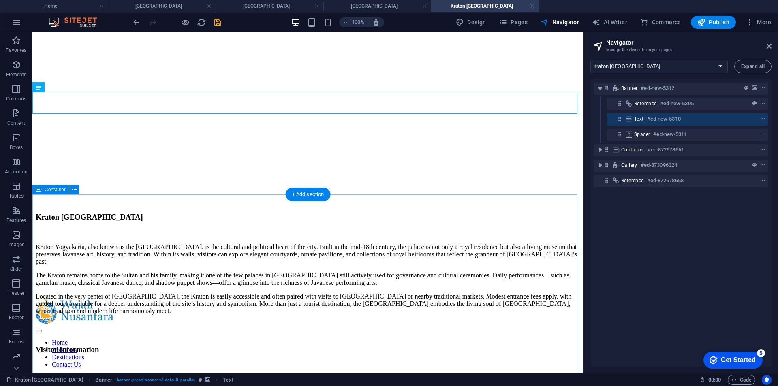
click at [508, 218] on div "[GEOGRAPHIC_DATA], also known as the [GEOGRAPHIC_DATA], is the cultural and pol…" at bounding box center [308, 313] width 545 height 200
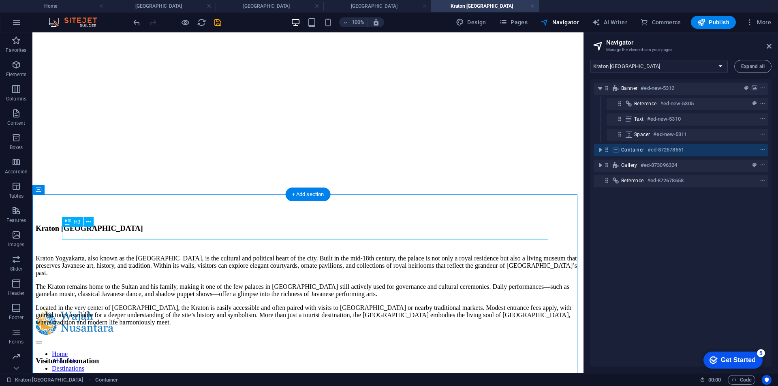
scroll to position [0, 0]
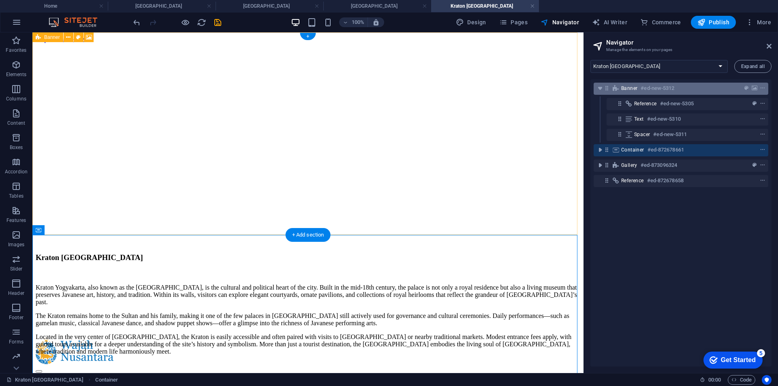
click at [626, 88] on span "Banner" at bounding box center [629, 88] width 16 height 6
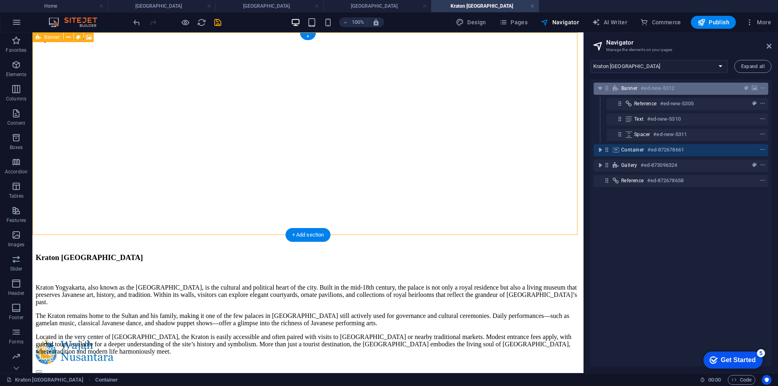
click at [626, 88] on span "Banner" at bounding box center [629, 88] width 16 height 6
select select "px"
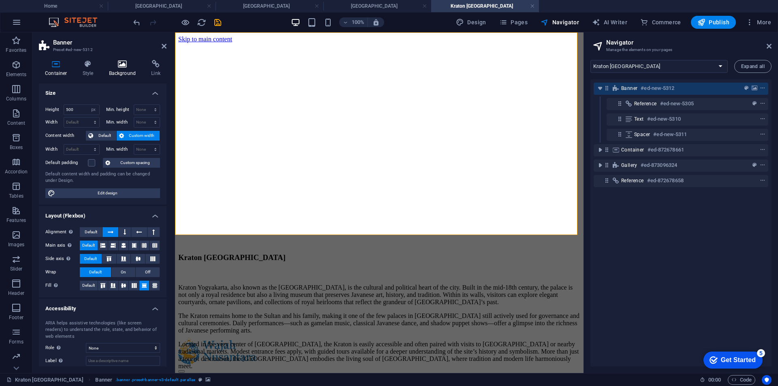
click at [119, 75] on h4 "Background" at bounding box center [124, 68] width 43 height 17
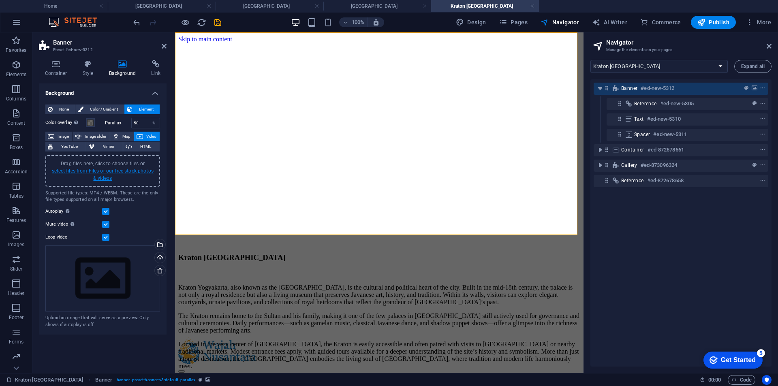
click at [105, 179] on link "select files from Files or our free stock photos & videos" at bounding box center [103, 174] width 102 height 13
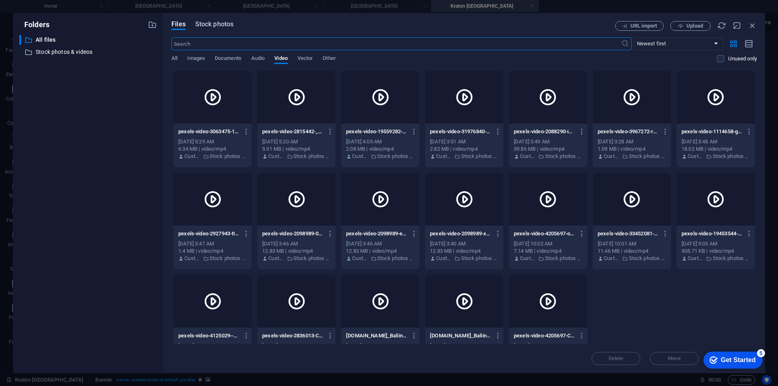
click at [220, 21] on span "Stock photos" at bounding box center [214, 24] width 38 height 10
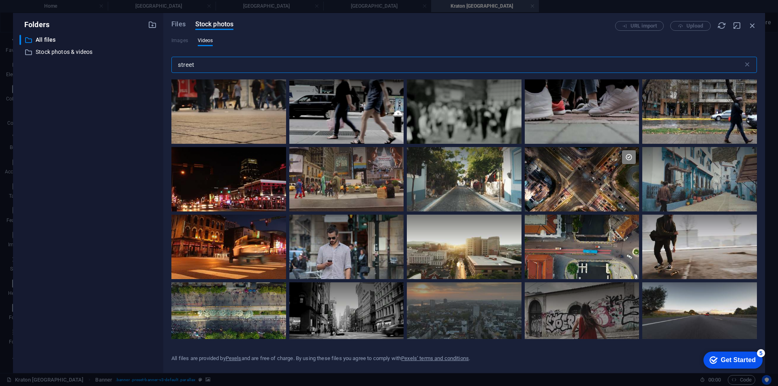
click at [292, 64] on input "street" at bounding box center [457, 65] width 572 height 16
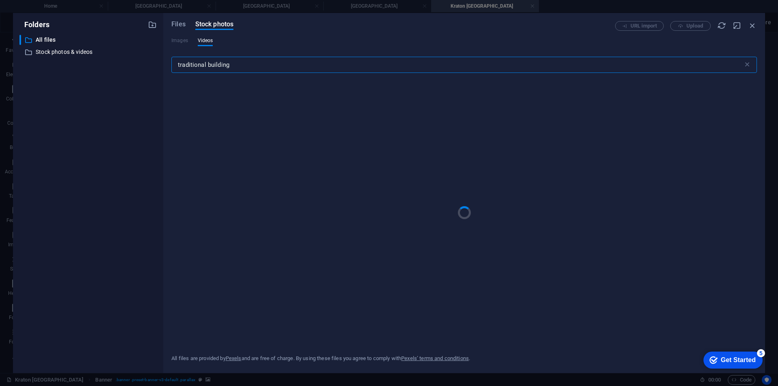
type input "traditional building"
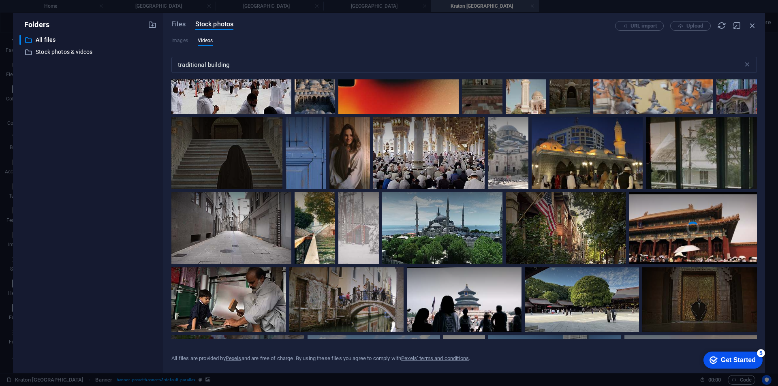
scroll to position [365, 0]
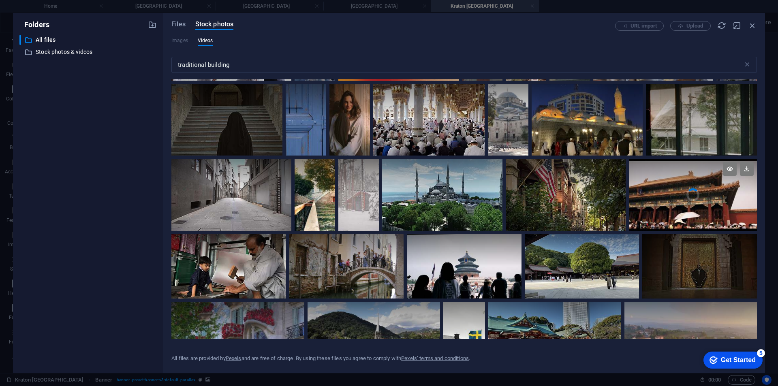
click at [689, 192] on div at bounding box center [693, 177] width 128 height 36
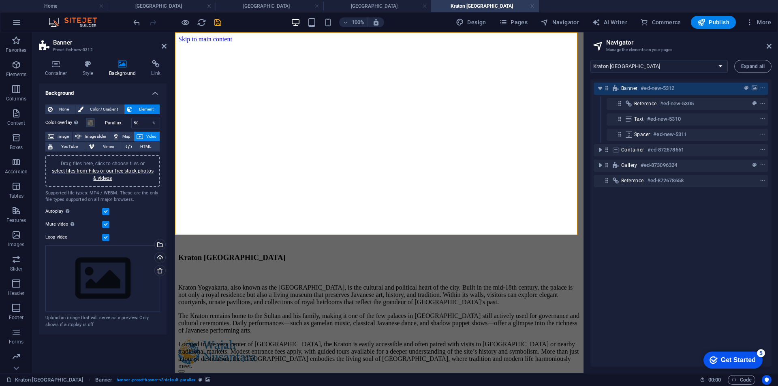
click at [262, 94] on figure at bounding box center [379, 144] width 402 height 203
click at [46, 66] on icon at bounding box center [56, 64] width 34 height 8
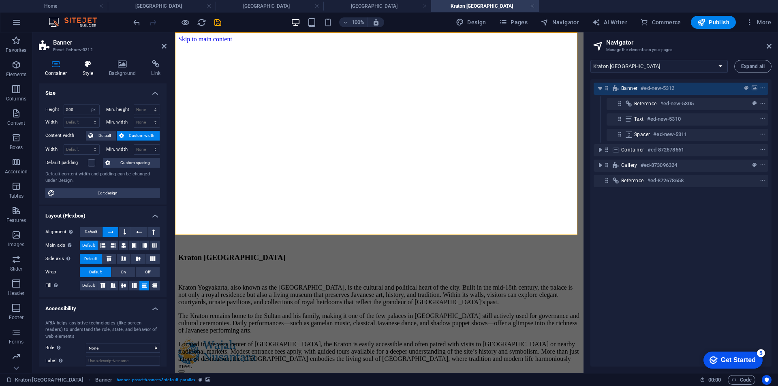
click at [85, 65] on icon at bounding box center [88, 64] width 23 height 8
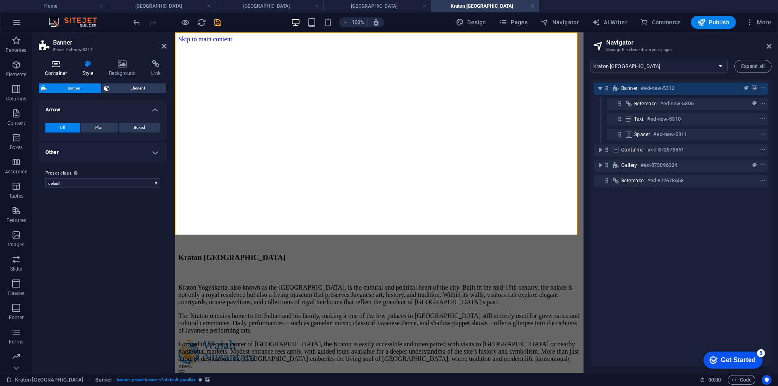
click at [52, 70] on h4 "Container" at bounding box center [58, 68] width 38 height 17
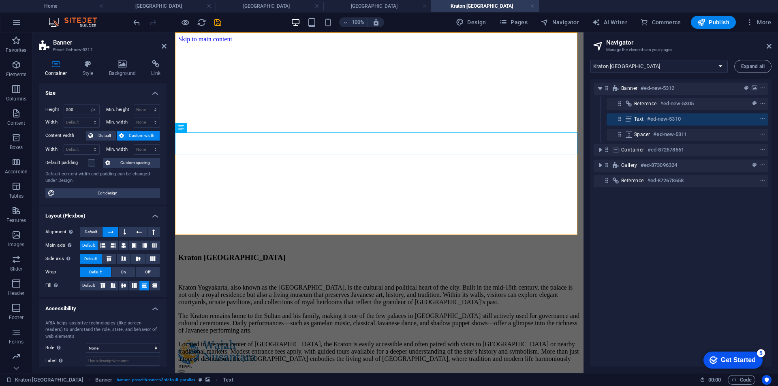
click at [258, 109] on figure at bounding box center [379, 144] width 402 height 203
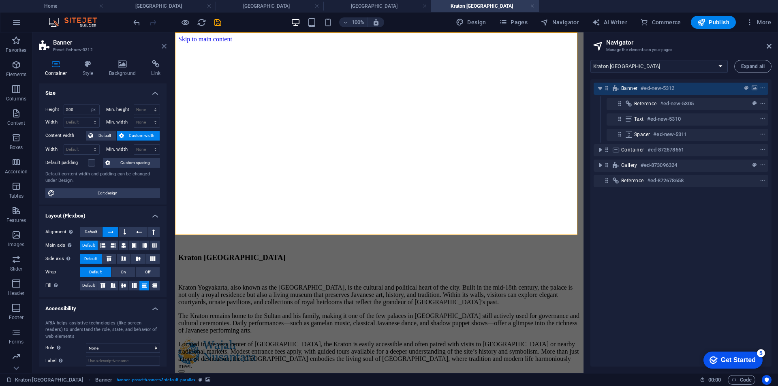
click at [162, 43] on icon at bounding box center [164, 46] width 5 height 6
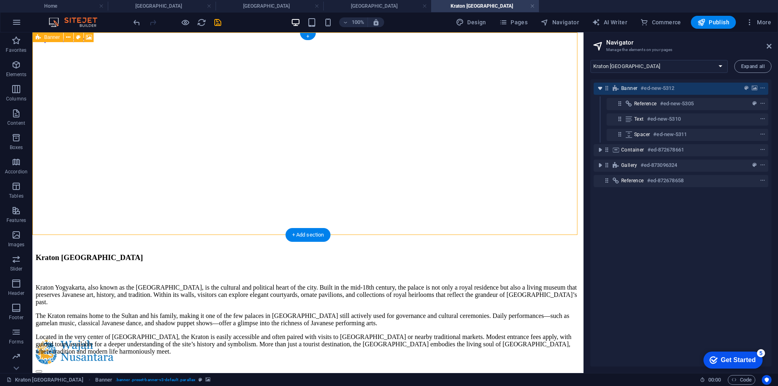
click at [602, 89] on icon "toggle-expand" at bounding box center [600, 88] width 8 height 8
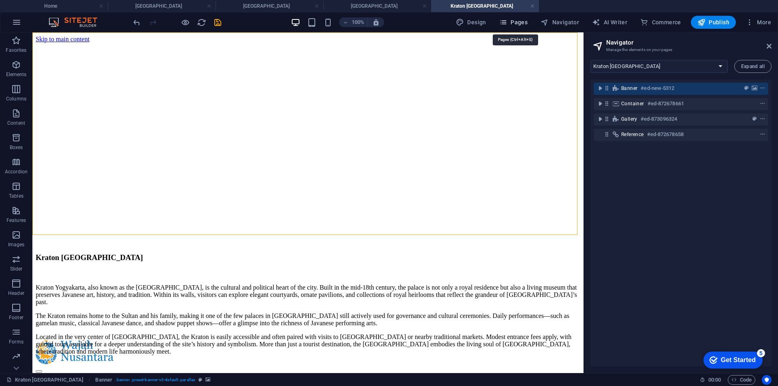
drag, startPoint x: 515, startPoint y: 23, endPoint x: 523, endPoint y: 3, distance: 21.3
click at [515, 23] on span "Pages" at bounding box center [513, 22] width 28 height 8
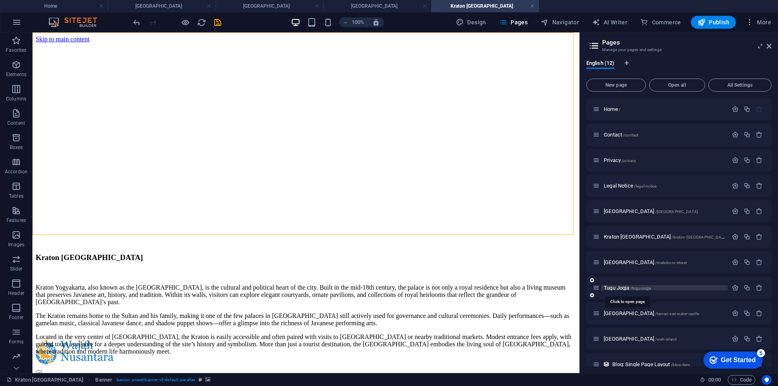
click at [623, 286] on span "Tugu Jogja /tugu-jogja" at bounding box center [627, 288] width 47 height 6
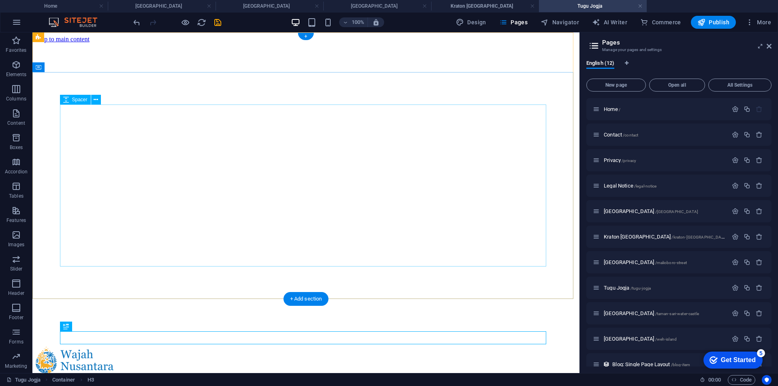
scroll to position [0, 0]
click at [559, 24] on span "Navigator" at bounding box center [560, 22] width 38 height 8
select select "16622790-en"
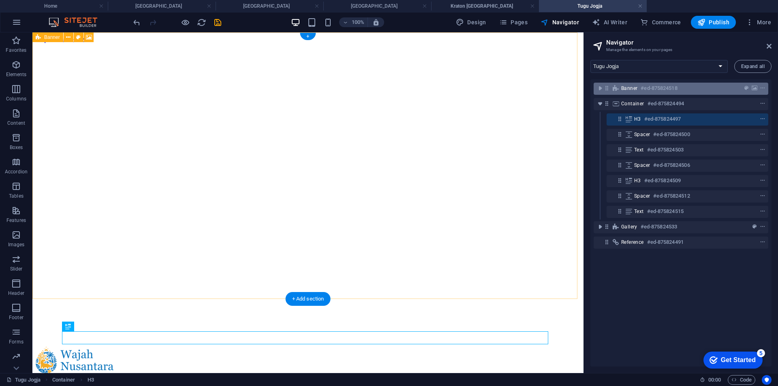
click at [625, 88] on span "Banner" at bounding box center [629, 88] width 16 height 6
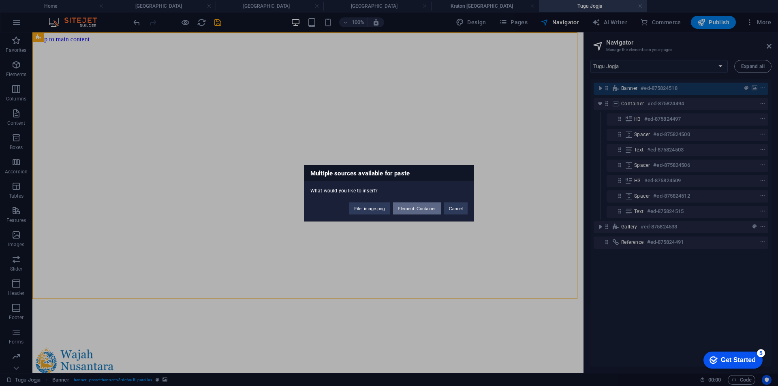
click at [416, 208] on button "Element: Container" at bounding box center [417, 208] width 48 height 12
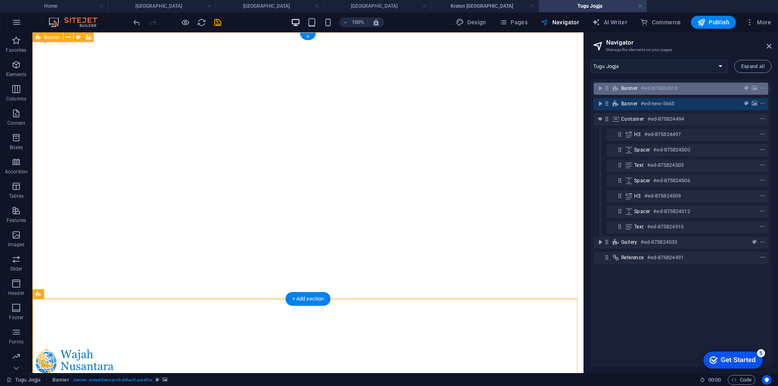
click at [631, 89] on span "Banner" at bounding box center [629, 88] width 16 height 6
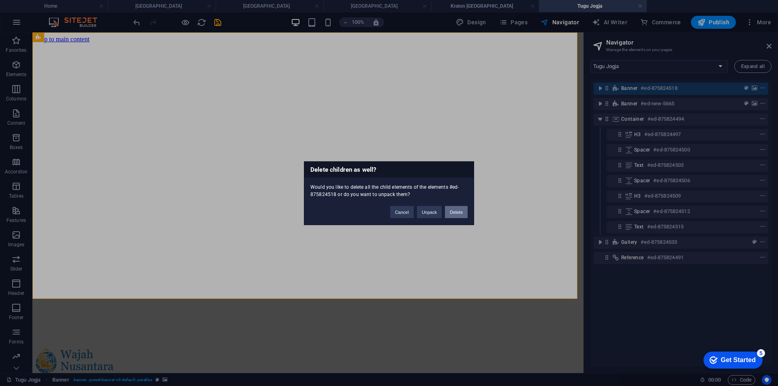
click at [461, 211] on button "Delete" at bounding box center [456, 212] width 23 height 12
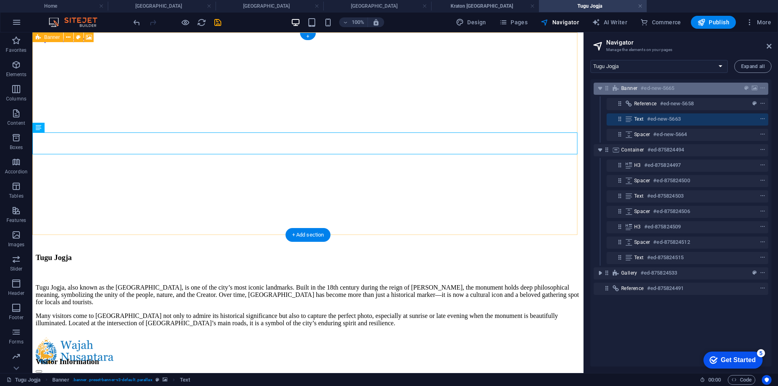
click at [634, 91] on span "Banner" at bounding box center [629, 88] width 16 height 6
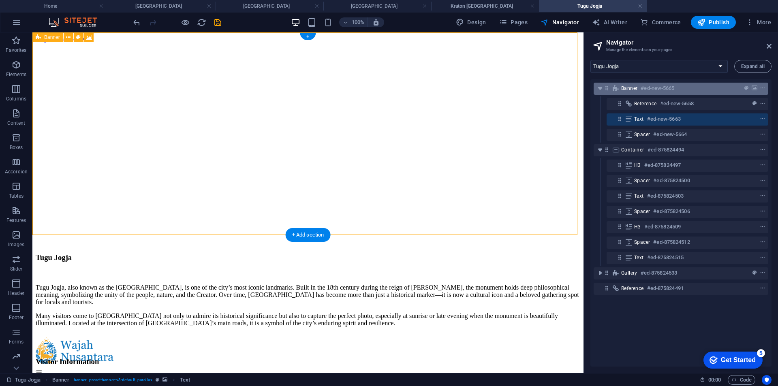
click at [634, 91] on span "Banner" at bounding box center [629, 88] width 16 height 6
select select "px"
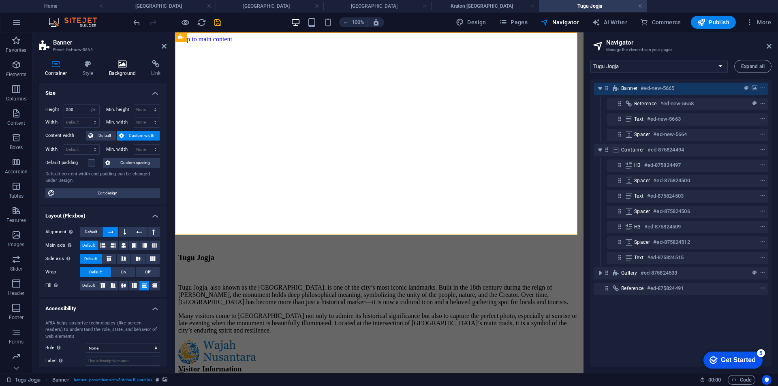
click at [114, 69] on h4 "Background" at bounding box center [124, 68] width 43 height 17
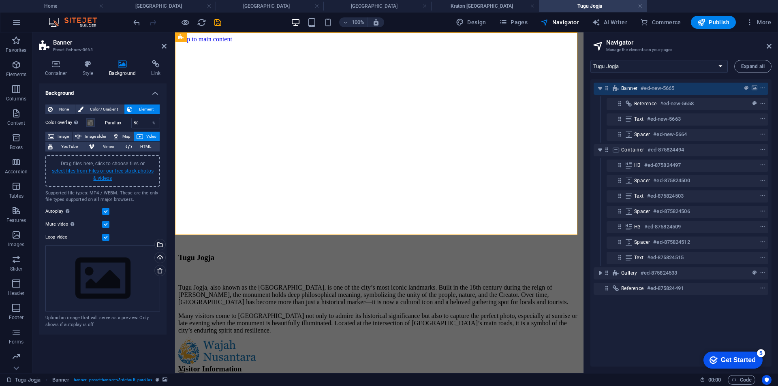
click at [96, 175] on link "select files from Files or our free stock photos & videos" at bounding box center [103, 174] width 102 height 13
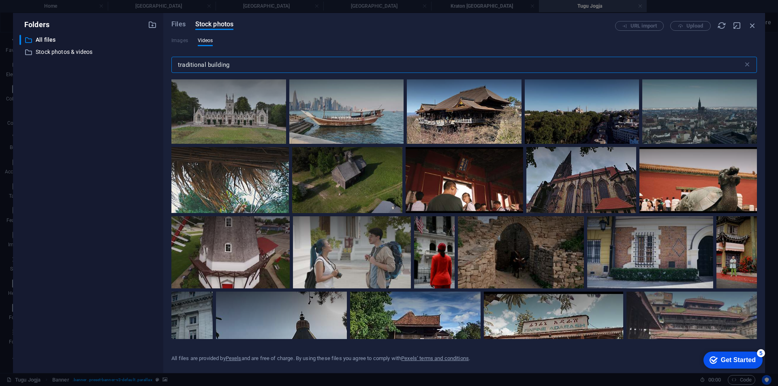
click at [295, 61] on input "traditional building" at bounding box center [457, 65] width 572 height 16
type input "tugu"
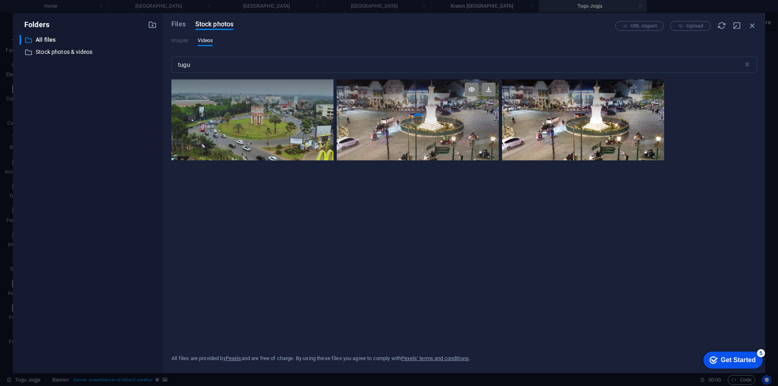
click at [429, 122] on video "Your browser does not support the video tag." at bounding box center [418, 119] width 162 height 81
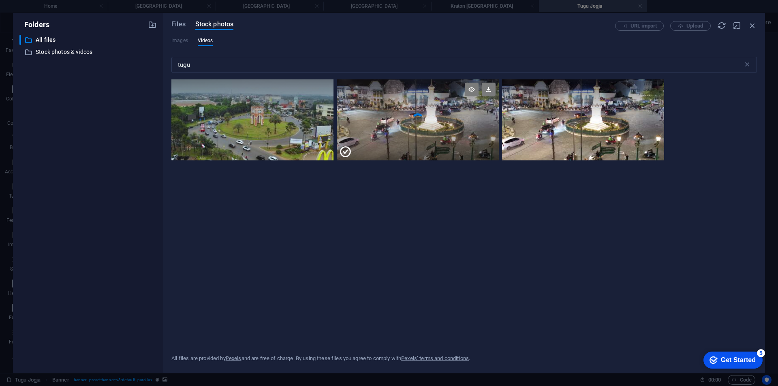
click at [429, 122] on div at bounding box center [418, 140] width 162 height 41
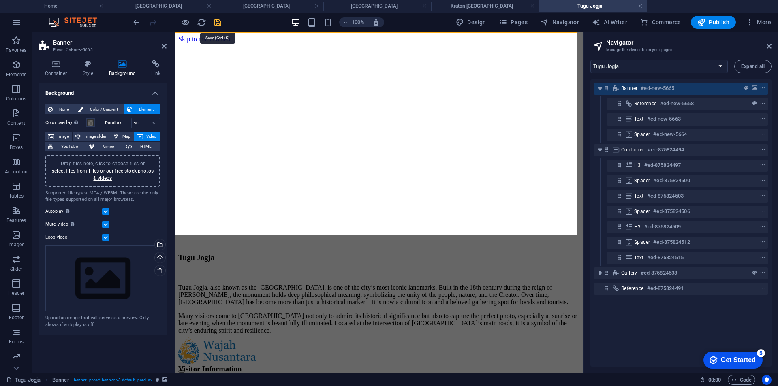
click at [217, 24] on icon "save" at bounding box center [217, 22] width 9 height 9
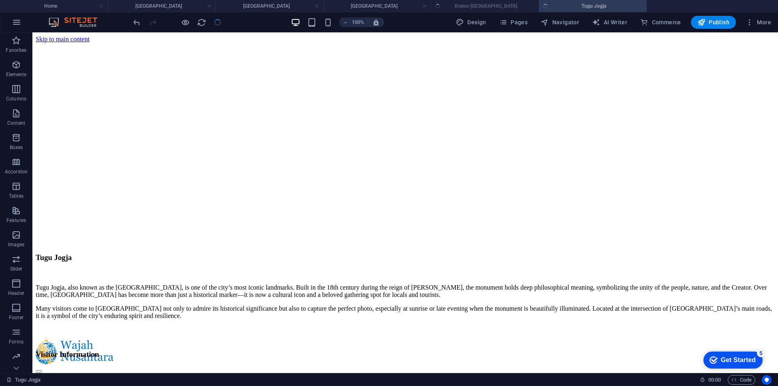
click at [483, 7] on ul "Home [GEOGRAPHIC_DATA] [GEOGRAPHIC_DATA] [GEOGRAPHIC_DATA] [GEOGRAPHIC_DATA] [G…" at bounding box center [389, 6] width 778 height 12
click at [483, 7] on h4 "Kraton [GEOGRAPHIC_DATA]" at bounding box center [485, 6] width 108 height 9
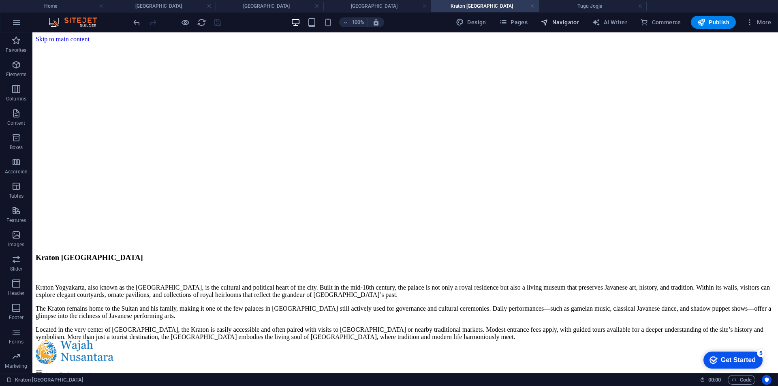
click at [562, 21] on span "Navigator" at bounding box center [560, 22] width 38 height 8
select select "16584204-en"
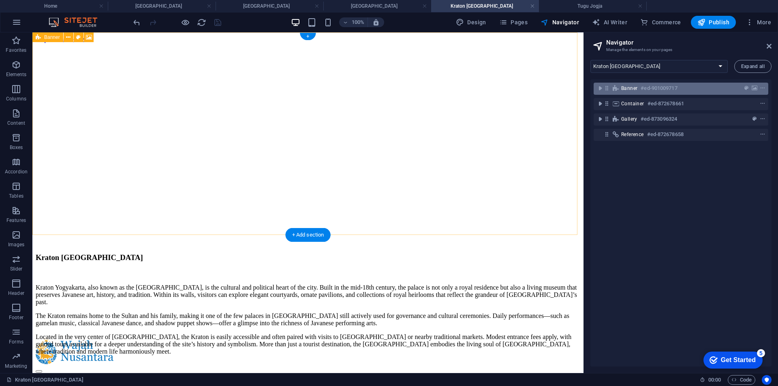
click at [632, 88] on span "Banner" at bounding box center [629, 88] width 16 height 6
select select "px"
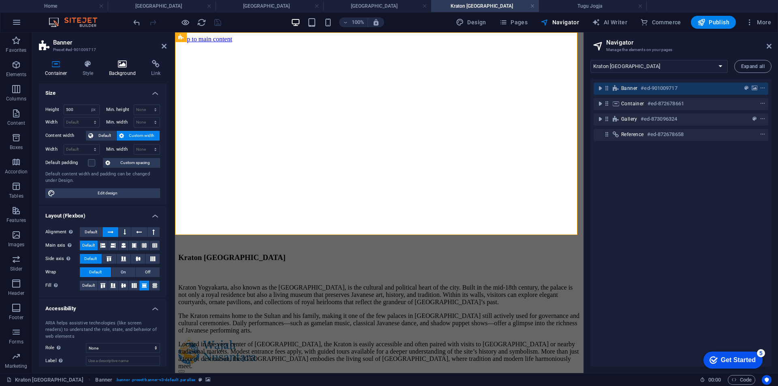
click at [120, 75] on h4 "Background" at bounding box center [124, 68] width 43 height 17
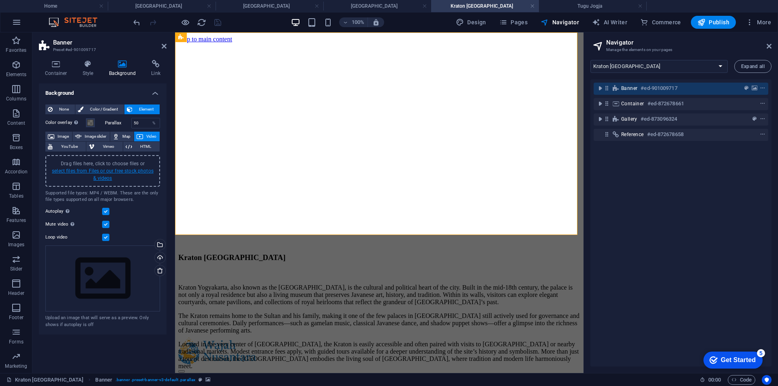
click at [95, 177] on link "select files from Files or our free stock photos & videos" at bounding box center [103, 174] width 102 height 13
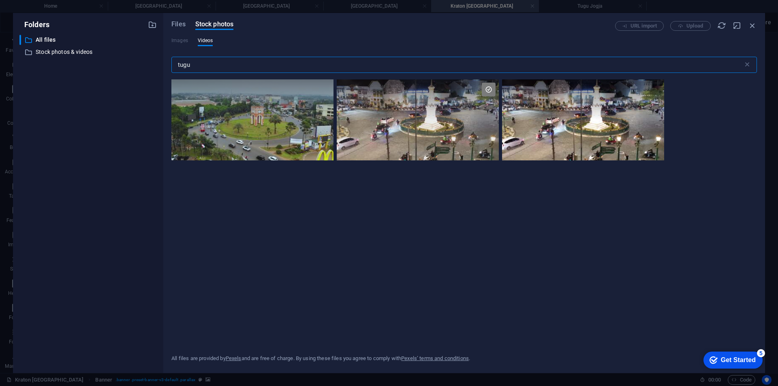
click at [219, 64] on input "tugu" at bounding box center [457, 65] width 572 height 16
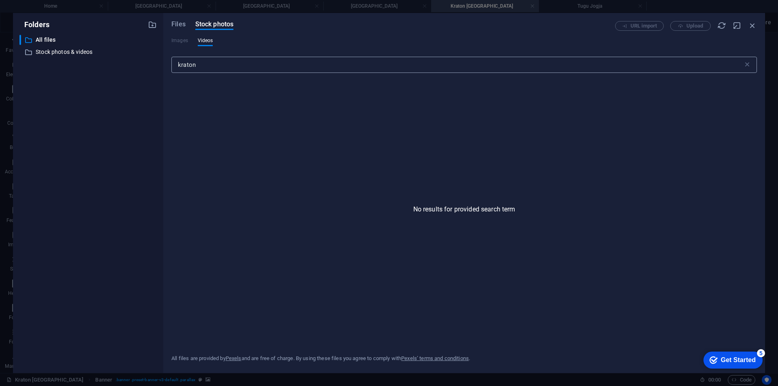
click at [181, 66] on input "kraton" at bounding box center [457, 65] width 572 height 16
click at [221, 67] on input "keraton" at bounding box center [457, 65] width 572 height 16
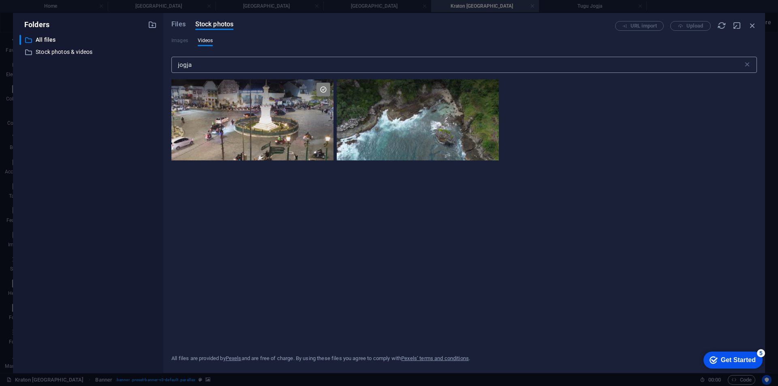
click at [254, 63] on input "jogja" at bounding box center [457, 65] width 572 height 16
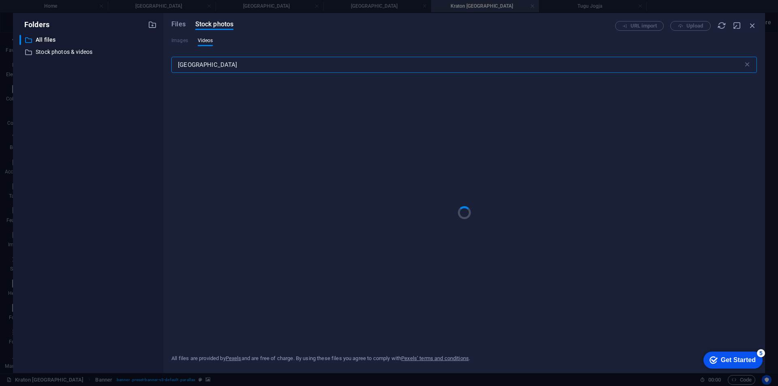
type input "[GEOGRAPHIC_DATA]"
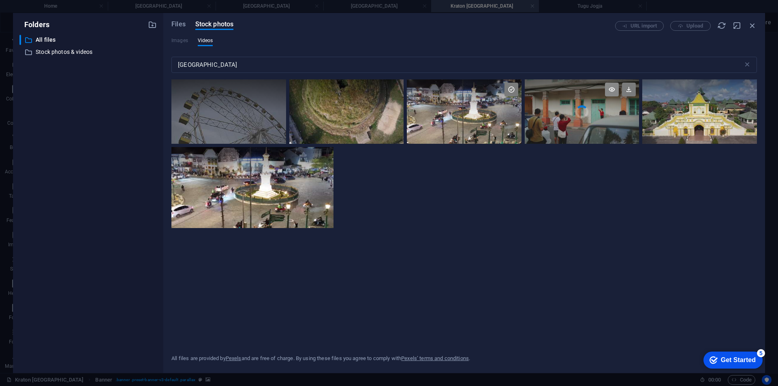
click at [611, 93] on icon at bounding box center [612, 90] width 14 height 14
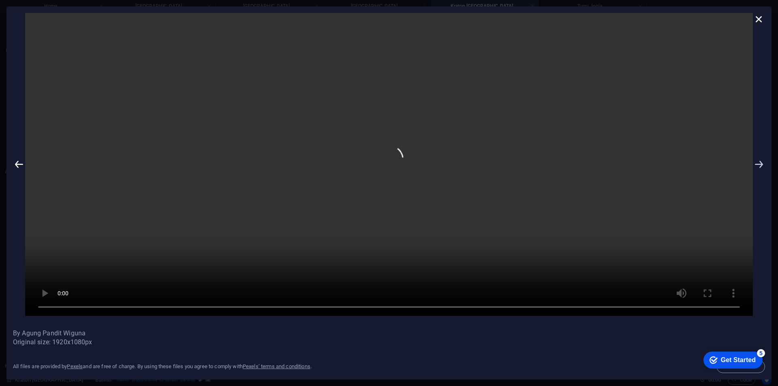
click at [763, 169] on icon at bounding box center [759, 164] width 12 height 303
click at [765, 21] on icon at bounding box center [759, 19] width 12 height 12
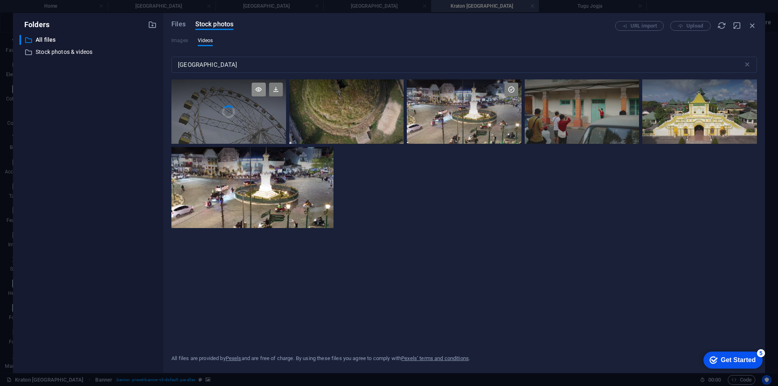
click at [256, 92] on icon at bounding box center [259, 90] width 14 height 14
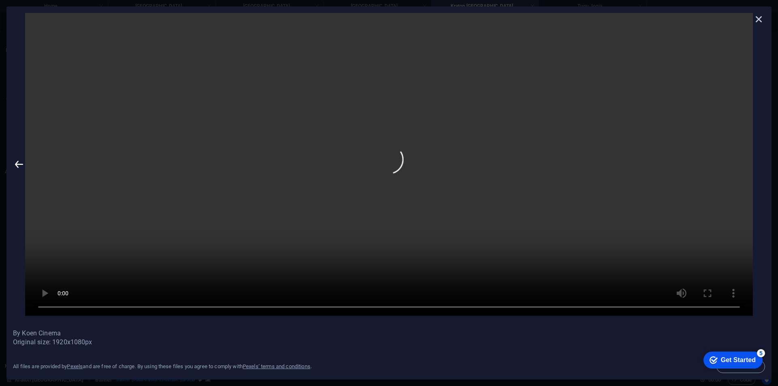
click at [756, 20] on icon at bounding box center [759, 19] width 12 height 12
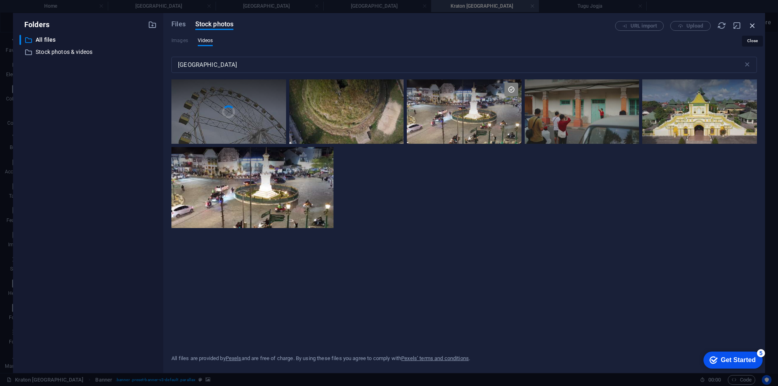
click at [756, 23] on icon "button" at bounding box center [752, 25] width 9 height 9
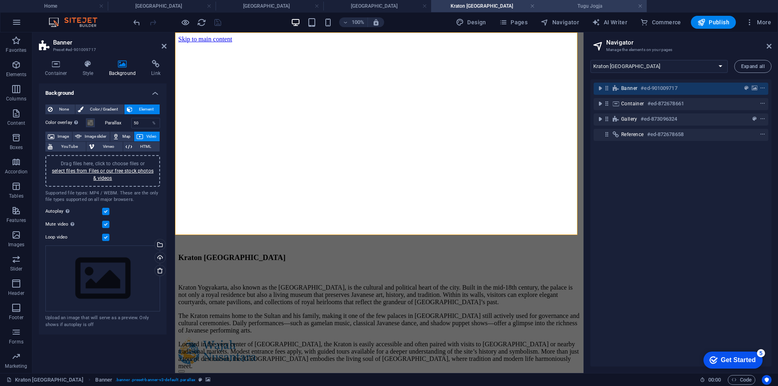
click at [579, 1] on li "Tugu Jogja" at bounding box center [593, 6] width 108 height 12
select select "16622790-en"
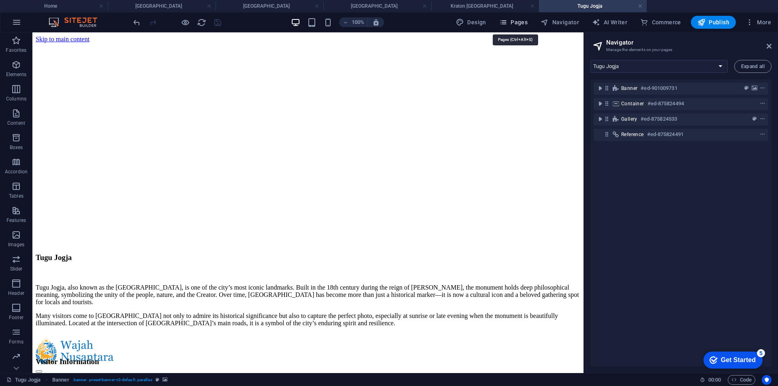
click at [525, 21] on span "Pages" at bounding box center [513, 22] width 28 height 8
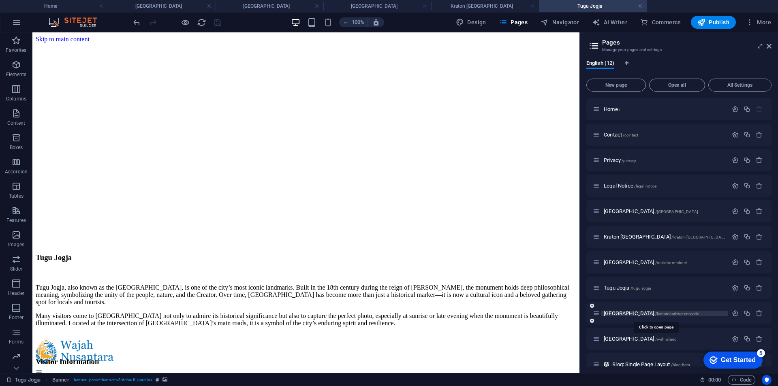
click at [628, 312] on span "[GEOGRAPHIC_DATA] /[GEOGRAPHIC_DATA]-water-castle" at bounding box center [651, 313] width 95 height 6
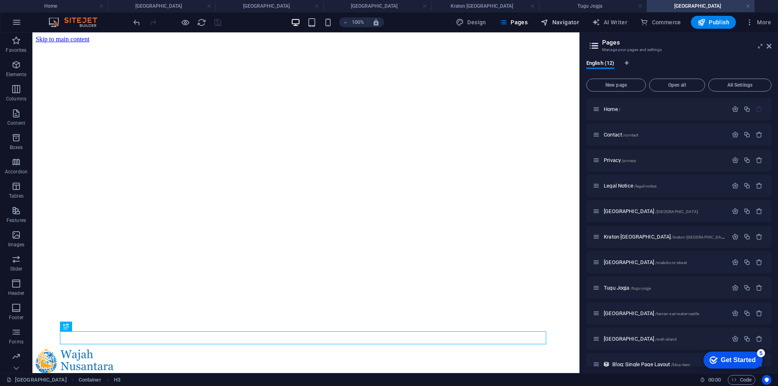
click at [549, 23] on icon "button" at bounding box center [545, 22] width 8 height 8
select select "16622859-en"
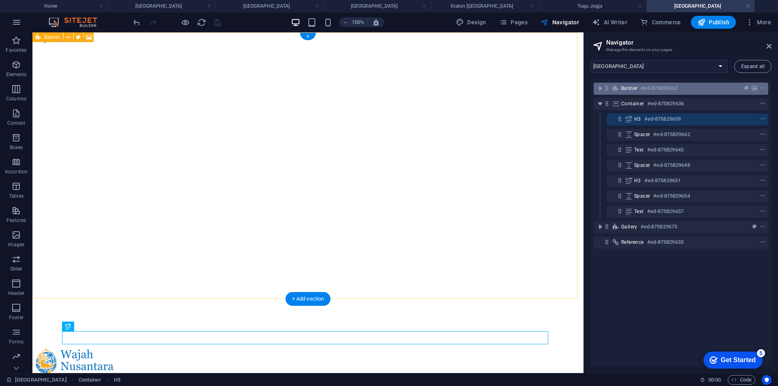
click at [626, 94] on div "Banner #ed-875829660" at bounding box center [681, 89] width 175 height 12
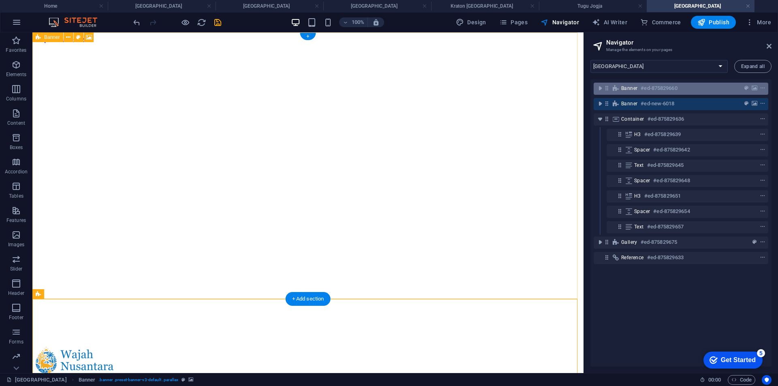
click at [632, 90] on span "Banner" at bounding box center [629, 88] width 16 height 6
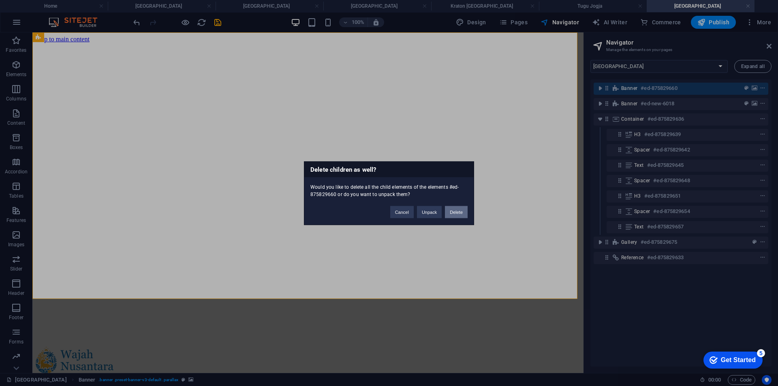
click at [453, 212] on button "Delete" at bounding box center [456, 212] width 23 height 12
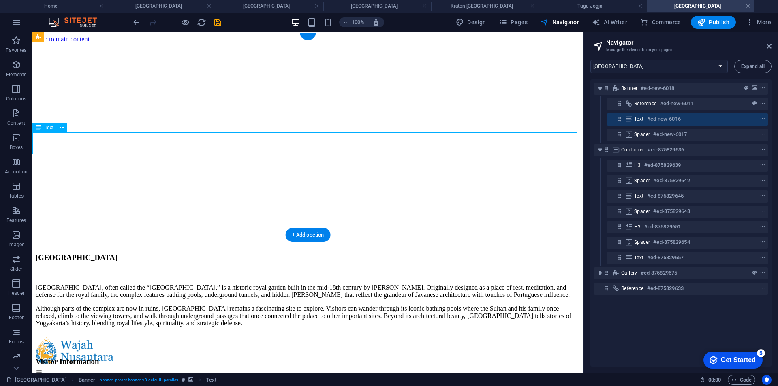
click at [408, 253] on div "[GEOGRAPHIC_DATA], often called the “[GEOGRAPHIC_DATA],” is a historic royal ga…" at bounding box center [308, 339] width 545 height 172
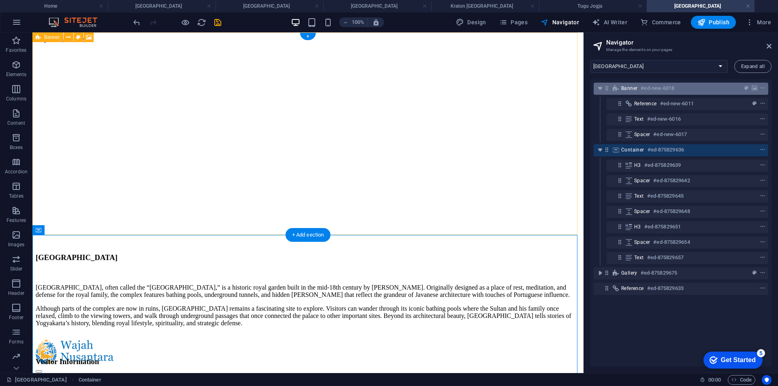
click at [630, 89] on span "Banner" at bounding box center [629, 88] width 16 height 6
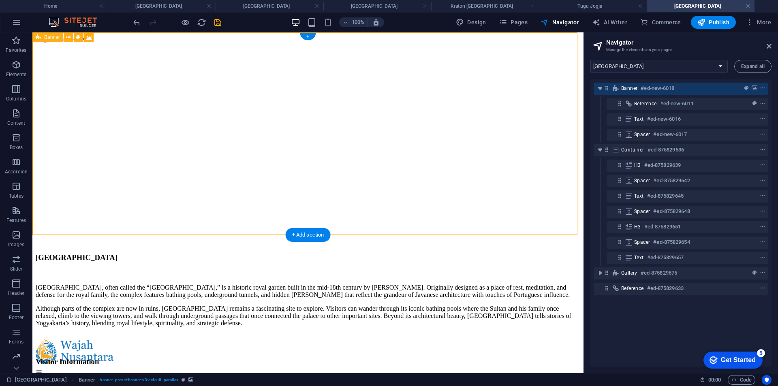
click at [630, 89] on span "Banner" at bounding box center [629, 88] width 16 height 6
select select "px"
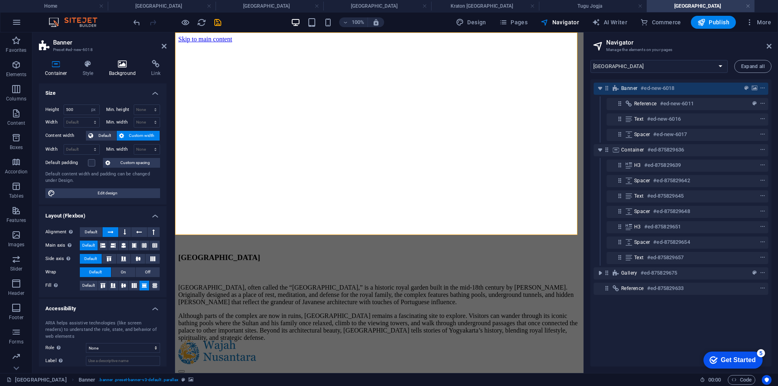
click at [113, 69] on h4 "Background" at bounding box center [124, 68] width 43 height 17
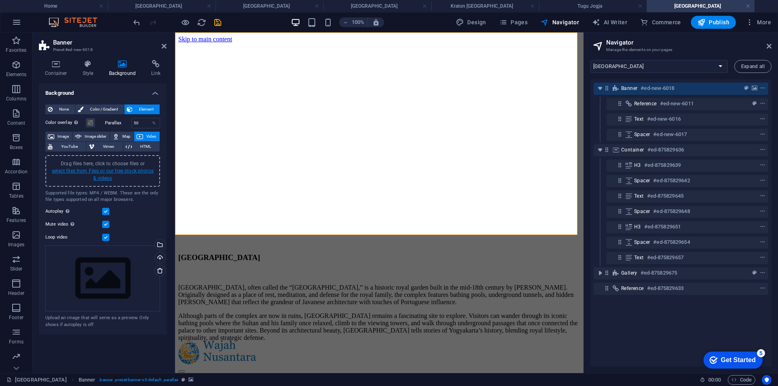
click at [99, 177] on link "select files from Files or our free stock photos & videos" at bounding box center [103, 174] width 102 height 13
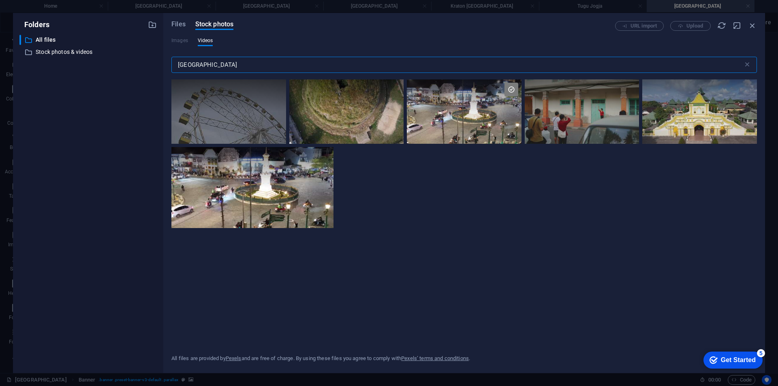
click at [218, 62] on input "[GEOGRAPHIC_DATA]" at bounding box center [457, 65] width 572 height 16
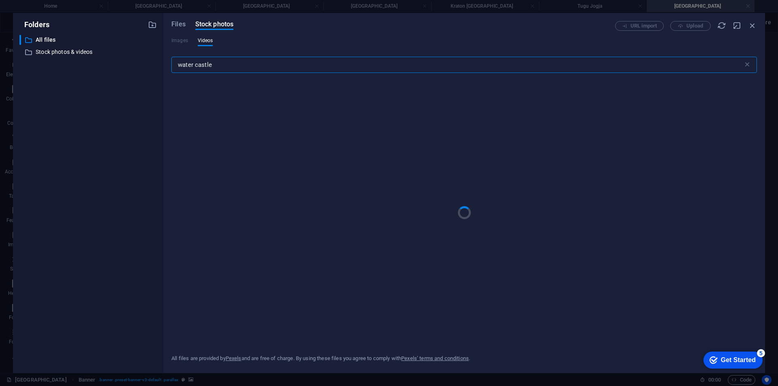
type input "water castle"
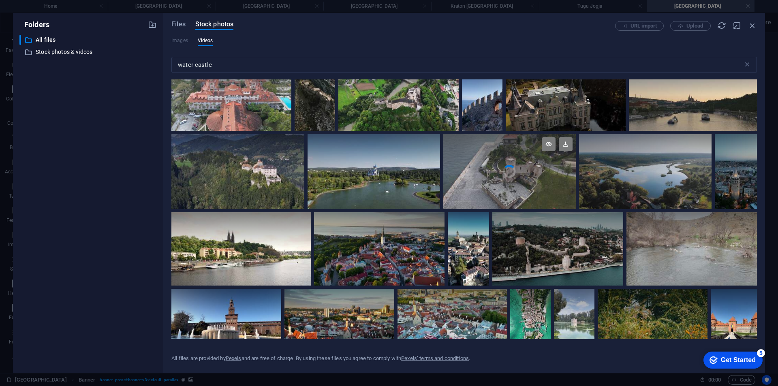
scroll to position [2026, 0]
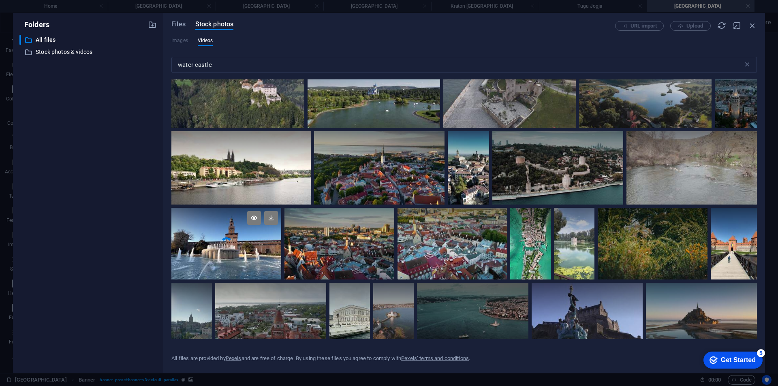
click at [266, 244] on video "Your browser does not support the video tag." at bounding box center [226, 244] width 110 height 72
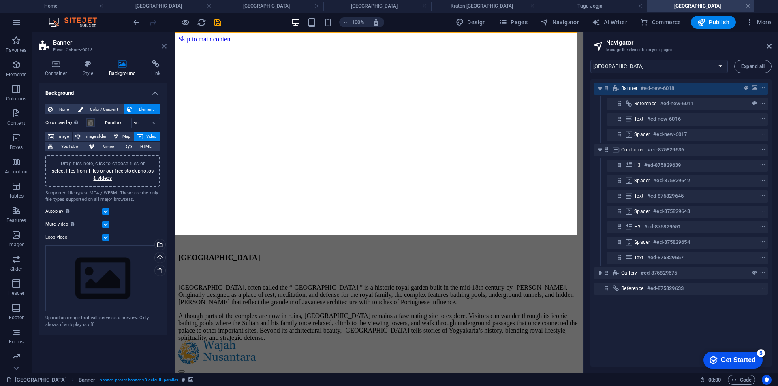
click at [166, 47] on icon at bounding box center [164, 46] width 5 height 6
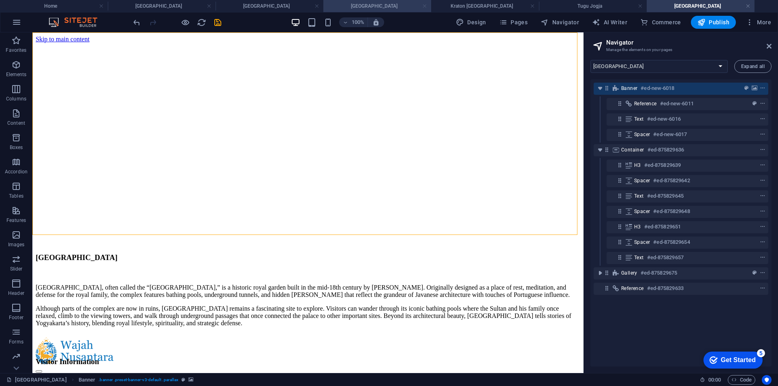
click at [426, 7] on link at bounding box center [424, 6] width 5 height 8
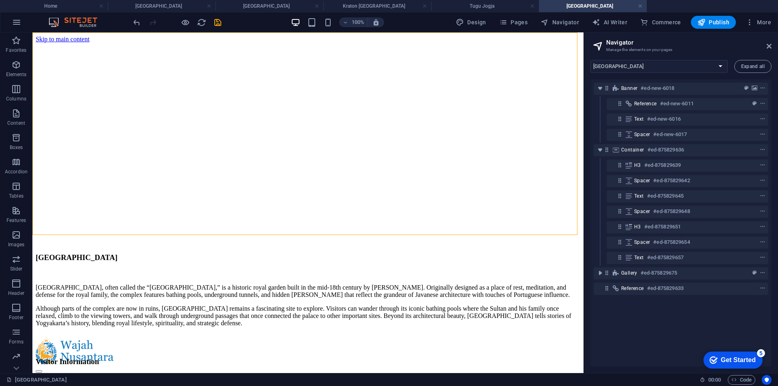
click at [426, 7] on link at bounding box center [424, 6] width 5 height 8
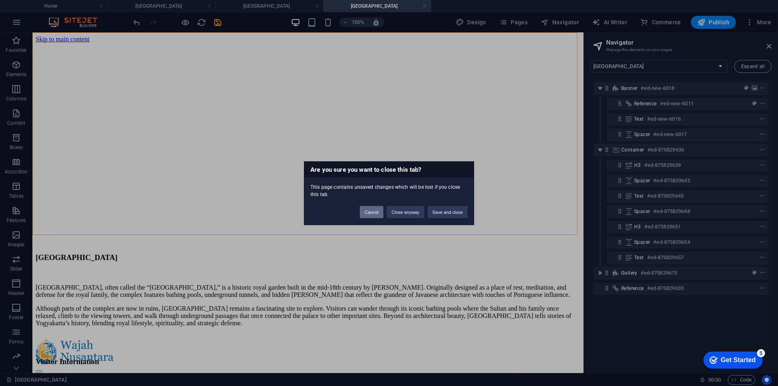
drag, startPoint x: 369, startPoint y: 213, endPoint x: 316, endPoint y: 139, distance: 90.6
click at [369, 213] on button "Cancel" at bounding box center [372, 212] width 24 height 12
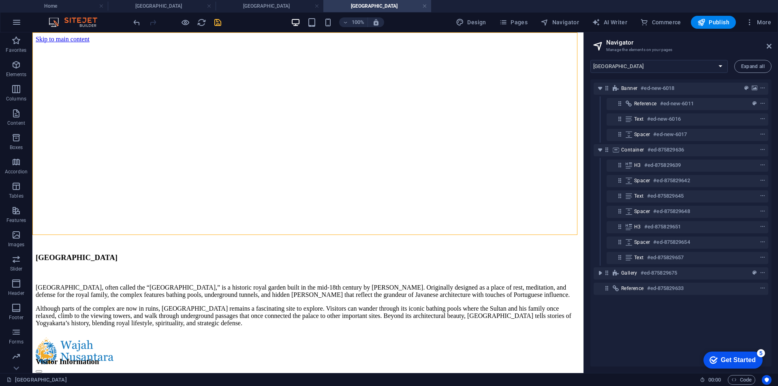
click at [216, 25] on icon "save" at bounding box center [217, 22] width 9 height 9
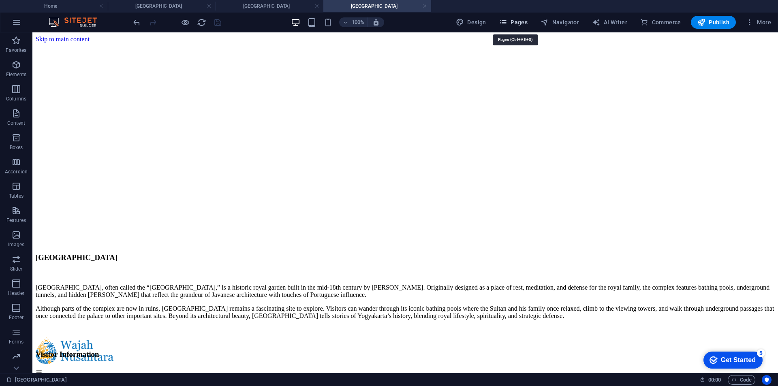
click at [515, 26] on span "Pages" at bounding box center [513, 22] width 28 height 8
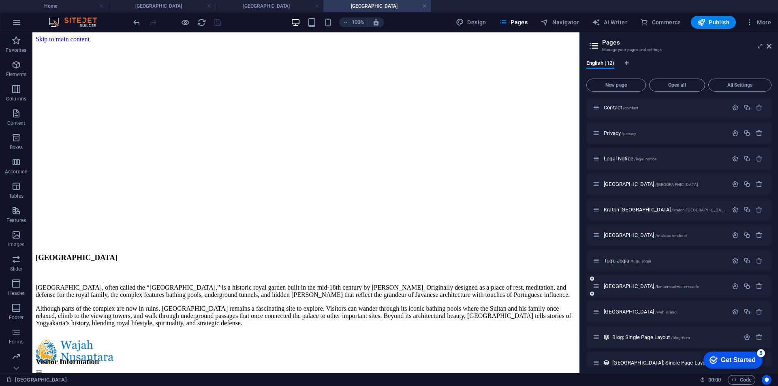
scroll to position [38, 0]
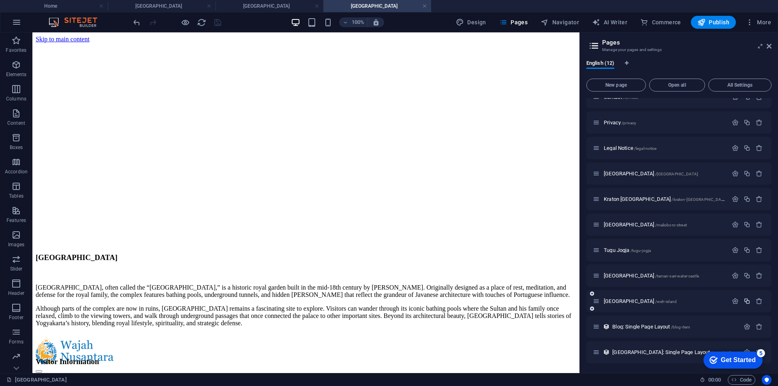
click at [744, 301] on icon "button" at bounding box center [747, 301] width 7 height 7
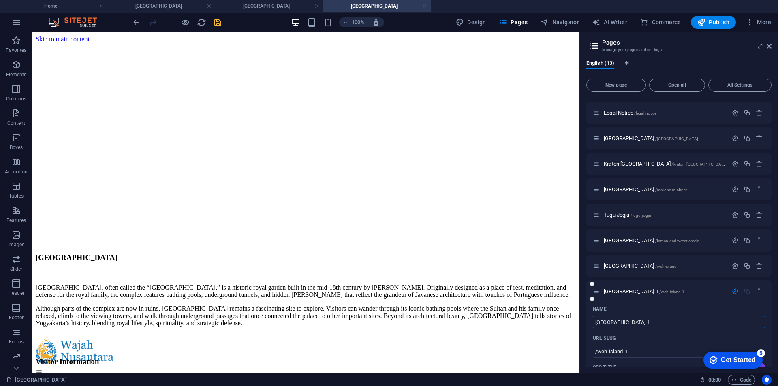
scroll to position [119, 0]
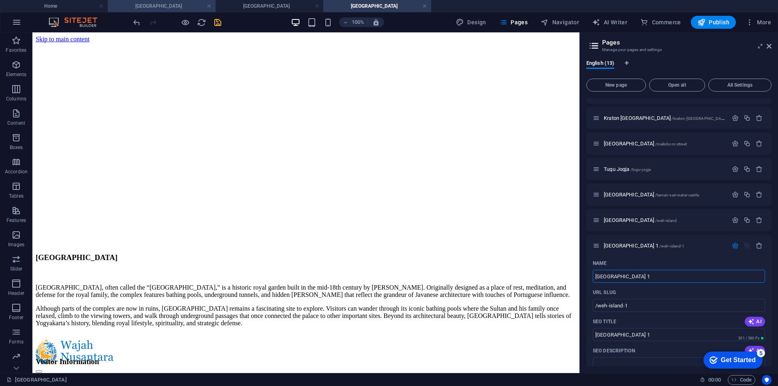
click at [185, 6] on h4 "[GEOGRAPHIC_DATA]" at bounding box center [162, 6] width 108 height 9
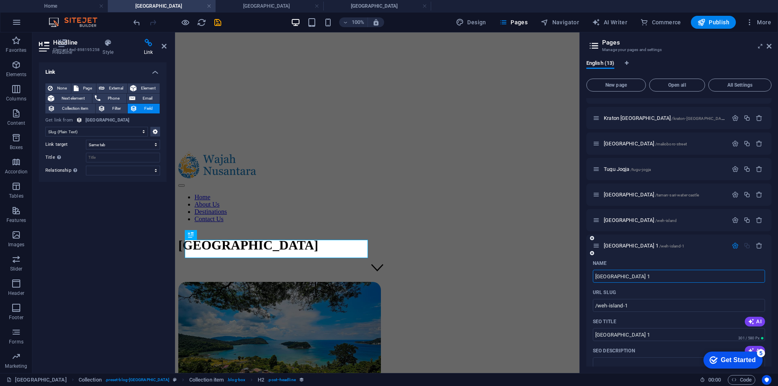
click at [685, 273] on input "[GEOGRAPHIC_DATA] 1" at bounding box center [679, 276] width 172 height 13
type input "Mentawai"
type input "/mentawai"
type input "Mentawai"
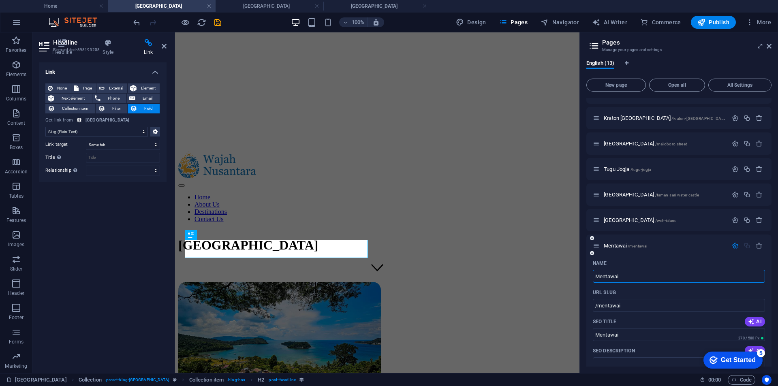
type input "Mentawai I"
type input "Mentawai"
type input "[PERSON_NAME]"
type input "/mentawai-islanf"
type input "[PERSON_NAME]"
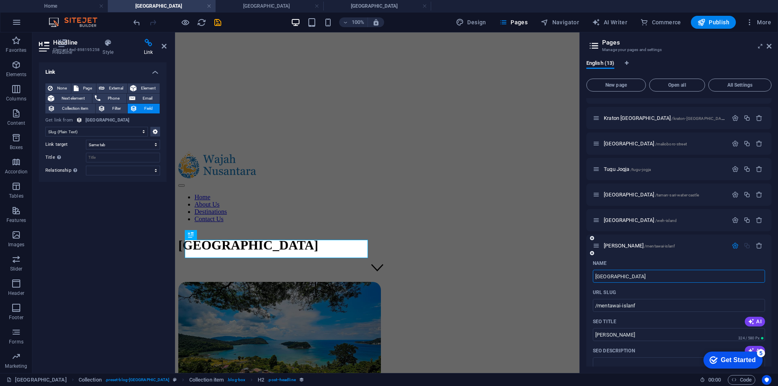
type input "[GEOGRAPHIC_DATA]"
type input "/mentawai-island"
type input "[GEOGRAPHIC_DATA]"
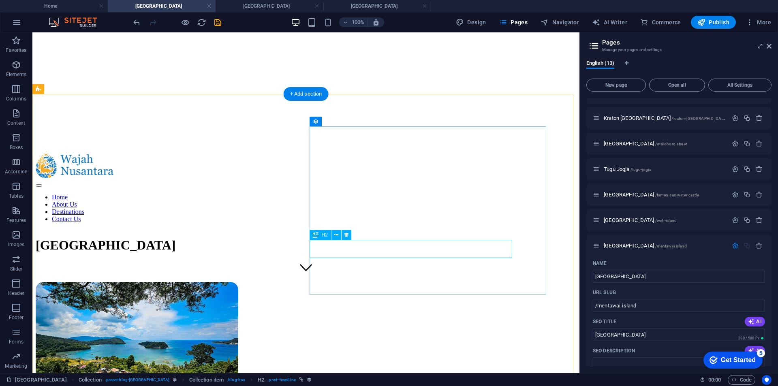
select select "name"
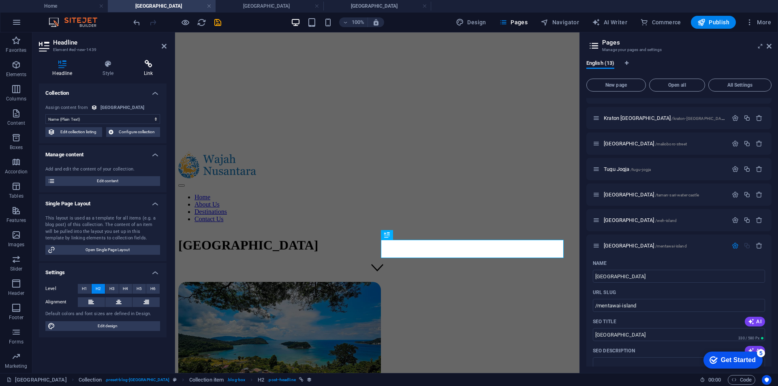
click at [147, 63] on icon at bounding box center [148, 64] width 36 height 8
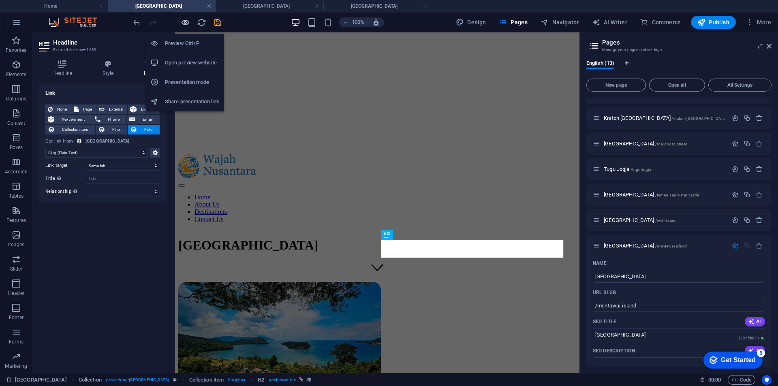
click at [189, 20] on icon "button" at bounding box center [185, 22] width 9 height 9
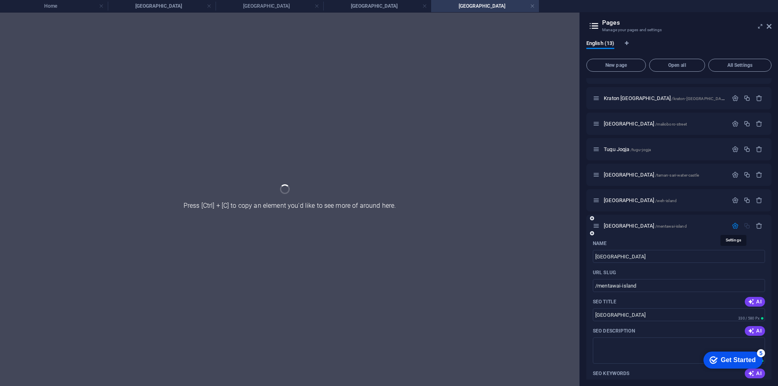
click at [732, 229] on icon "button" at bounding box center [735, 225] width 7 height 7
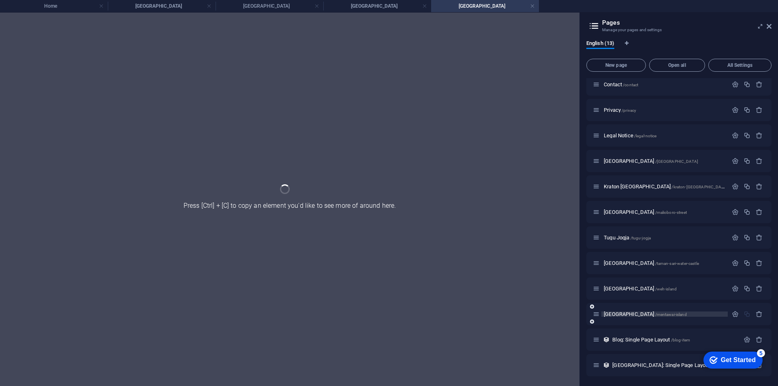
click at [630, 315] on span "[GEOGRAPHIC_DATA] /[GEOGRAPHIC_DATA]" at bounding box center [645, 314] width 83 height 6
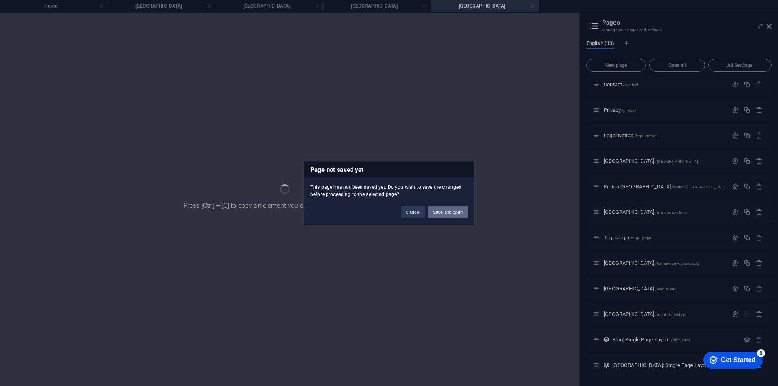
click at [455, 213] on button "Save and open" at bounding box center [448, 212] width 40 height 12
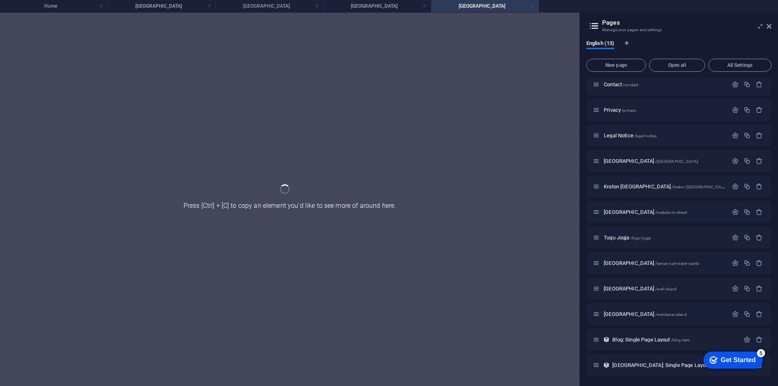
click at [532, 4] on link at bounding box center [532, 6] width 5 height 8
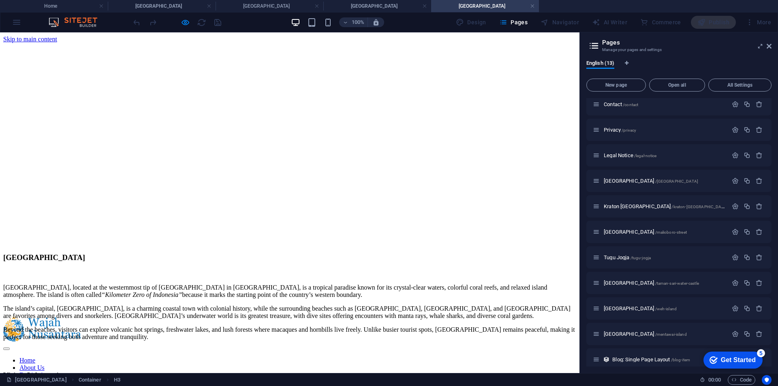
scroll to position [0, 0]
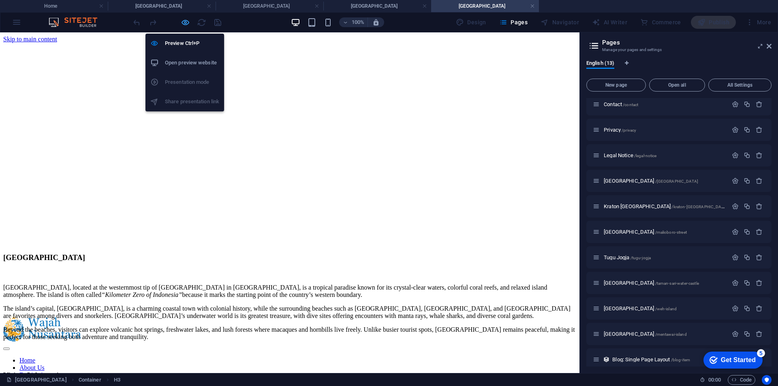
click at [189, 23] on icon "button" at bounding box center [185, 22] width 9 height 9
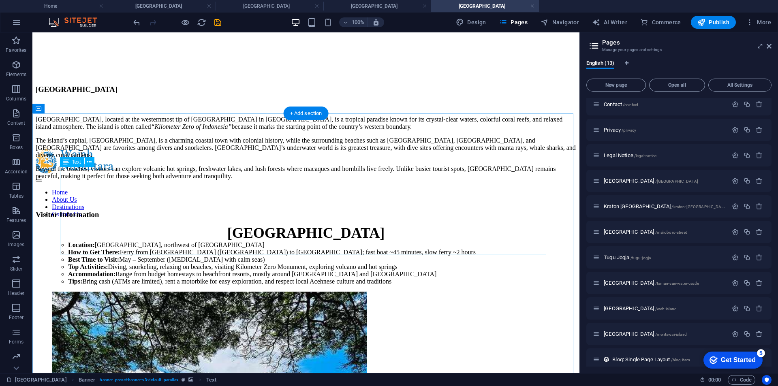
scroll to position [122, 0]
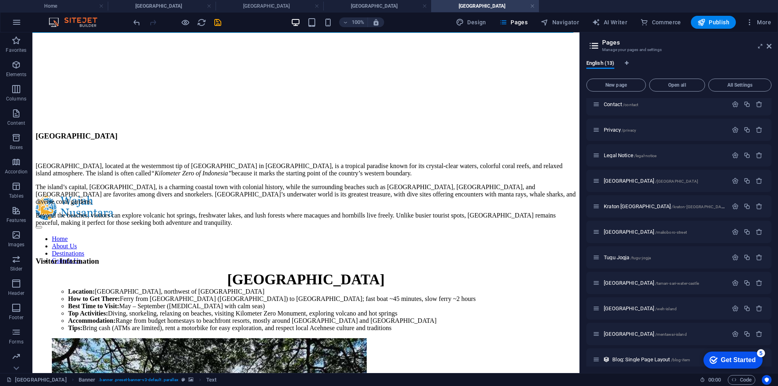
click at [211, 26] on div at bounding box center [177, 22] width 91 height 13
click at [216, 25] on icon "save" at bounding box center [217, 22] width 9 height 9
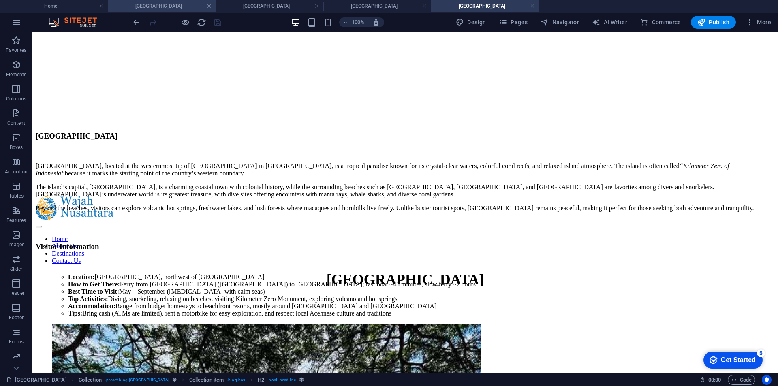
click at [182, 4] on h4 "[GEOGRAPHIC_DATA]" at bounding box center [162, 6] width 108 height 9
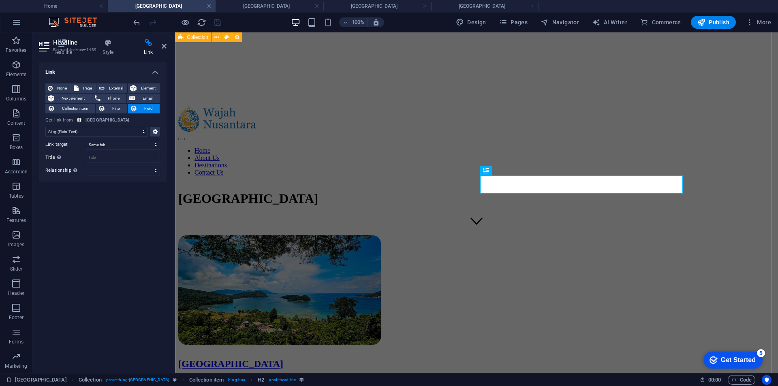
scroll to position [92, 0]
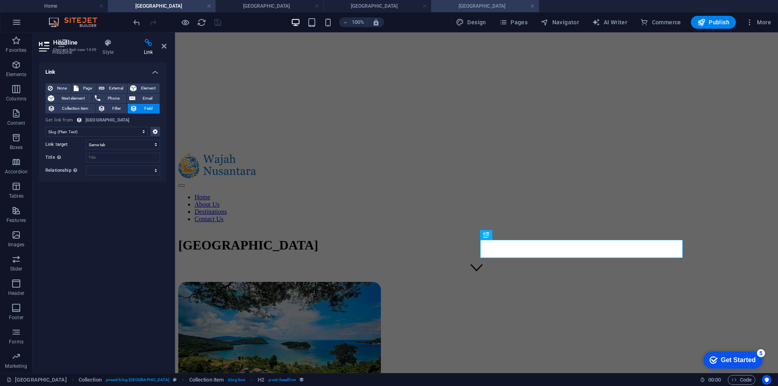
click at [474, 6] on h4 "[GEOGRAPHIC_DATA]" at bounding box center [485, 6] width 108 height 9
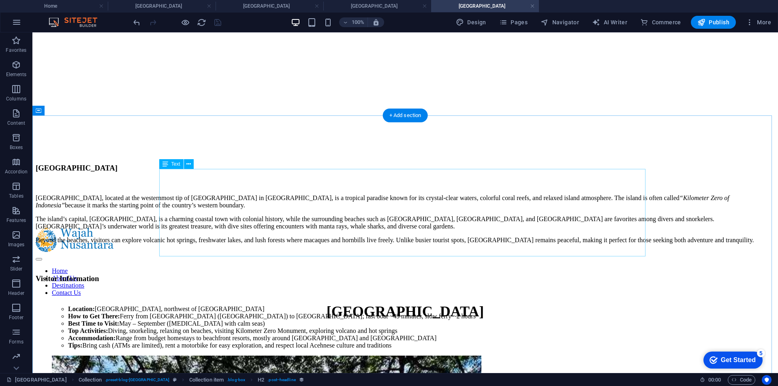
scroll to position [162, 0]
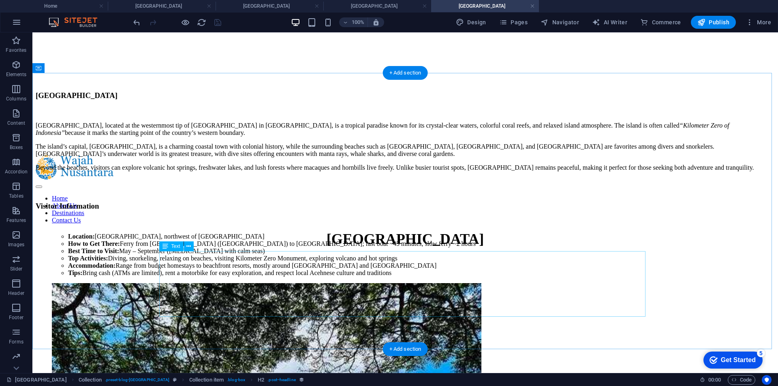
click at [246, 277] on div "Location: [GEOGRAPHIC_DATA], northwest of [GEOGRAPHIC_DATA] How to Get There: F…" at bounding box center [405, 255] width 739 height 44
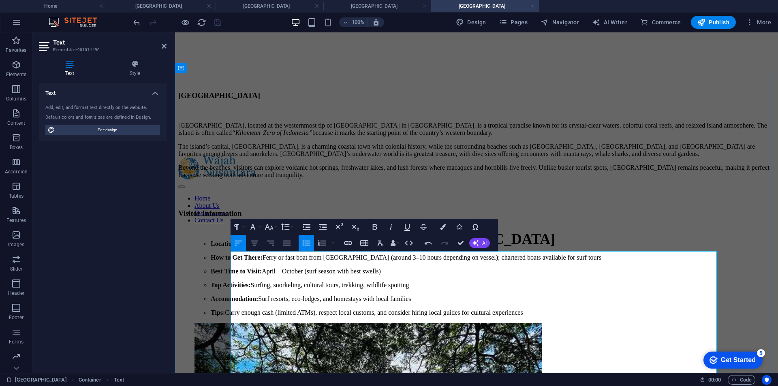
click at [243, 271] on ul "Location: Off the western coast of [GEOGRAPHIC_DATA], [GEOGRAPHIC_DATA] How to …" at bounding box center [484, 278] width 580 height 76
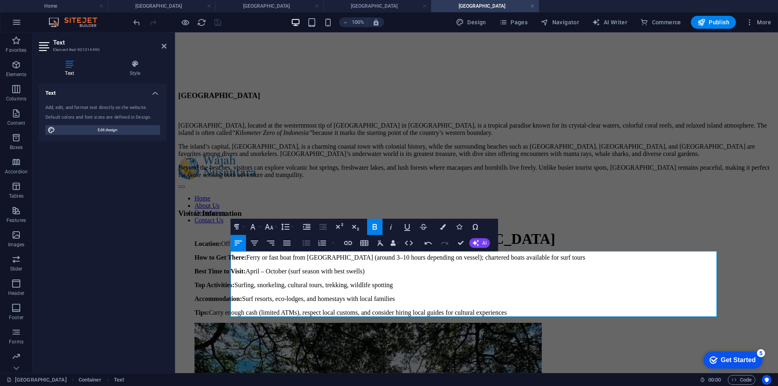
click at [301, 242] on button "Unordered List" at bounding box center [306, 243] width 15 height 16
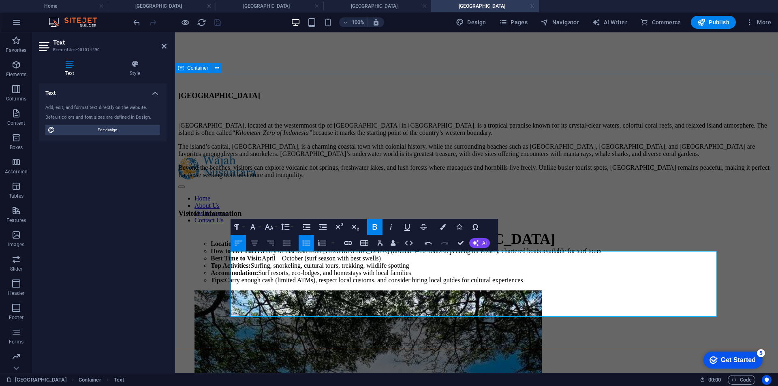
click at [184, 255] on div "[GEOGRAPHIC_DATA], located at the westernmost tip of [GEOGRAPHIC_DATA] in [GEOG…" at bounding box center [476, 187] width 596 height 193
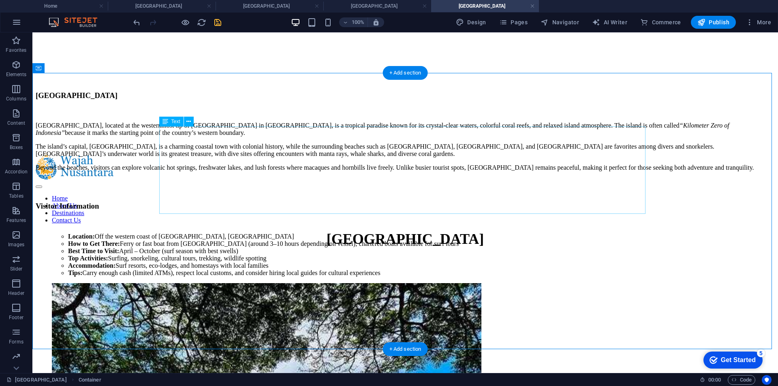
click at [249, 165] on div "[GEOGRAPHIC_DATA], located at the westernmost tip of [GEOGRAPHIC_DATA] in [GEOG…" at bounding box center [405, 146] width 739 height 49
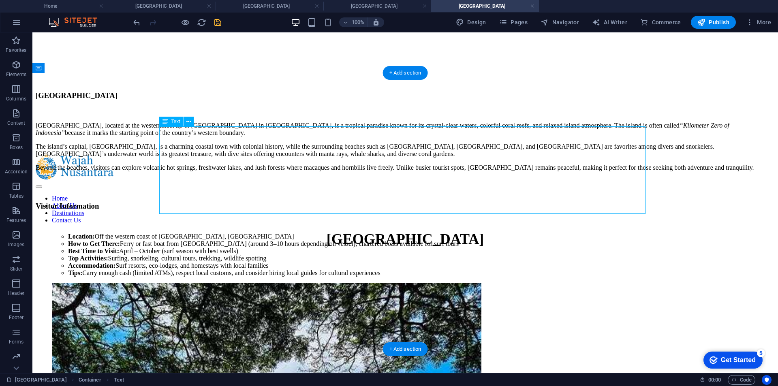
click at [247, 165] on div "[GEOGRAPHIC_DATA], located at the westernmost tip of [GEOGRAPHIC_DATA] in [GEOG…" at bounding box center [405, 146] width 739 height 49
click at [241, 133] on div "[GEOGRAPHIC_DATA], located at the westernmost tip of [GEOGRAPHIC_DATA] in [GEOG…" at bounding box center [405, 146] width 739 height 49
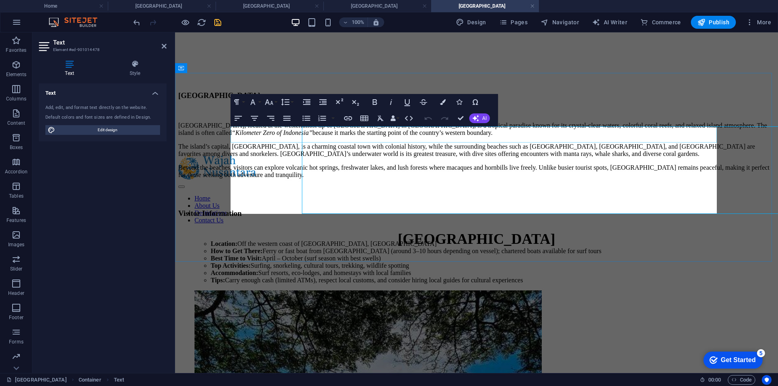
click at [241, 133] on p "[GEOGRAPHIC_DATA], located at the westernmost tip of [GEOGRAPHIC_DATA] in [GEOG…" at bounding box center [476, 129] width 596 height 15
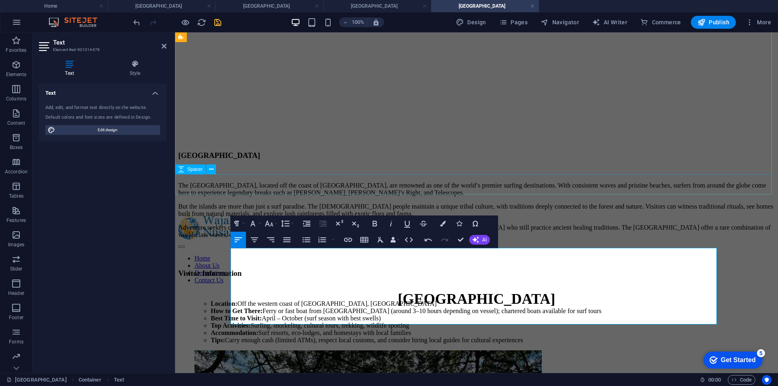
scroll to position [41, 0]
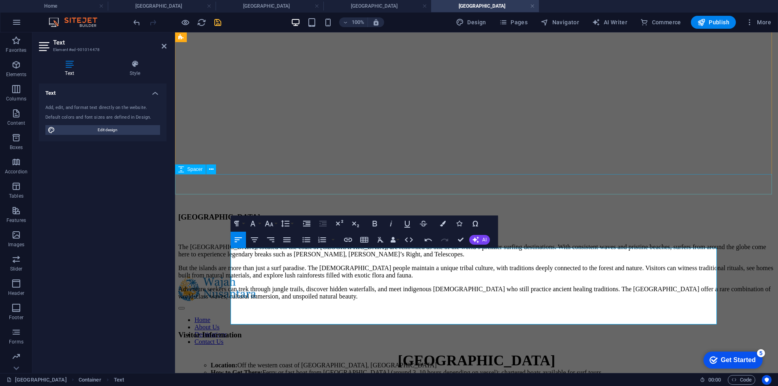
click at [394, 376] on div at bounding box center [476, 386] width 596 height 20
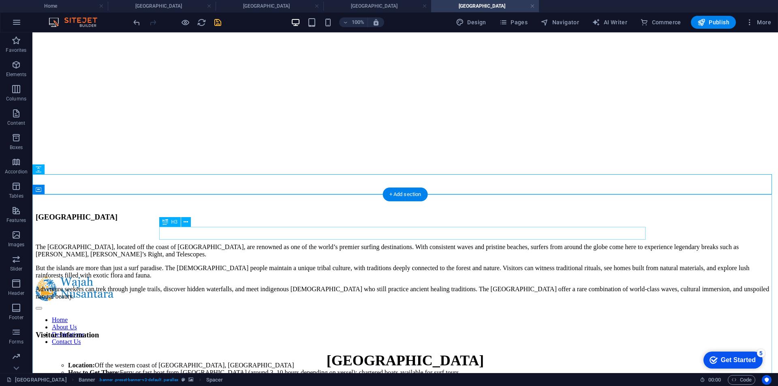
click at [194, 222] on div "[GEOGRAPHIC_DATA]" at bounding box center [405, 217] width 739 height 9
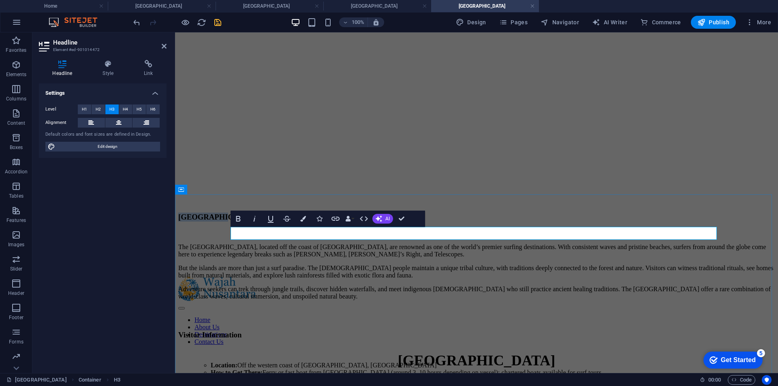
click at [244, 222] on h3 "[GEOGRAPHIC_DATA]" at bounding box center [476, 217] width 596 height 9
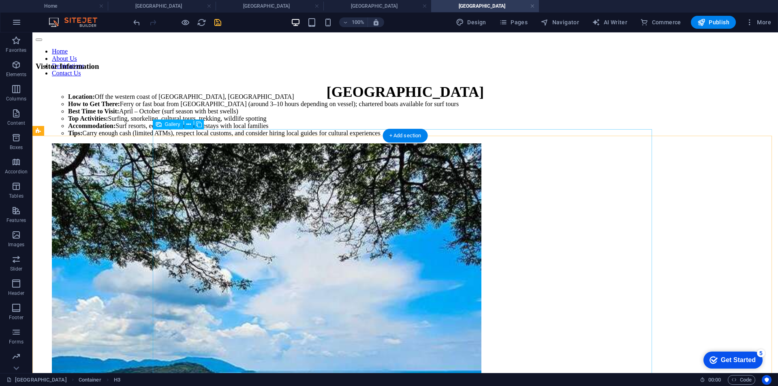
scroll to position [365, 0]
